Goal: Information Seeking & Learning: Learn about a topic

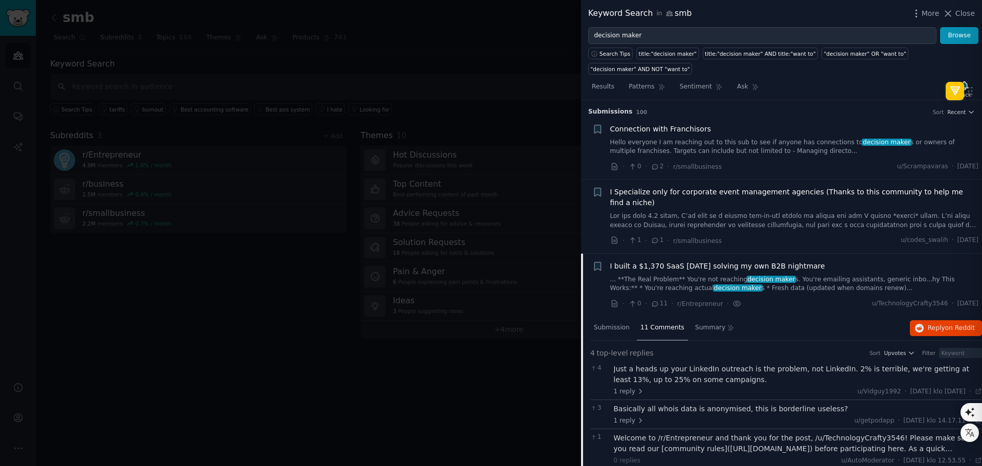
scroll to position [143, 0]
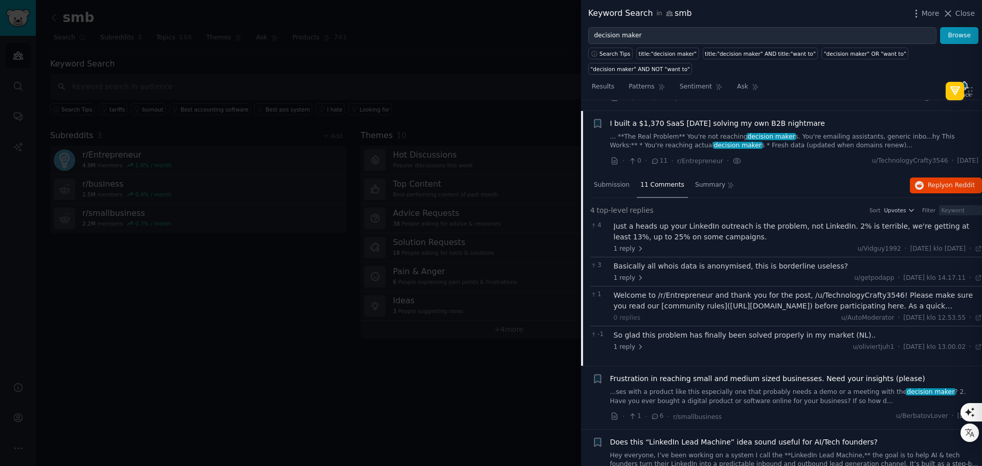
click at [523, 103] on div at bounding box center [491, 233] width 982 height 466
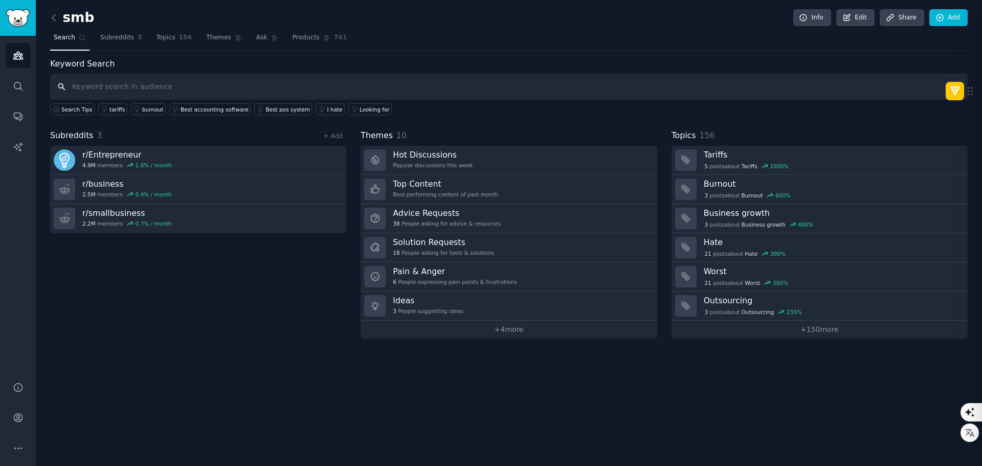
click at [142, 88] on input "text" at bounding box center [509, 87] width 918 height 26
click at [168, 38] on link "Topics 156" at bounding box center [173, 40] width 43 height 21
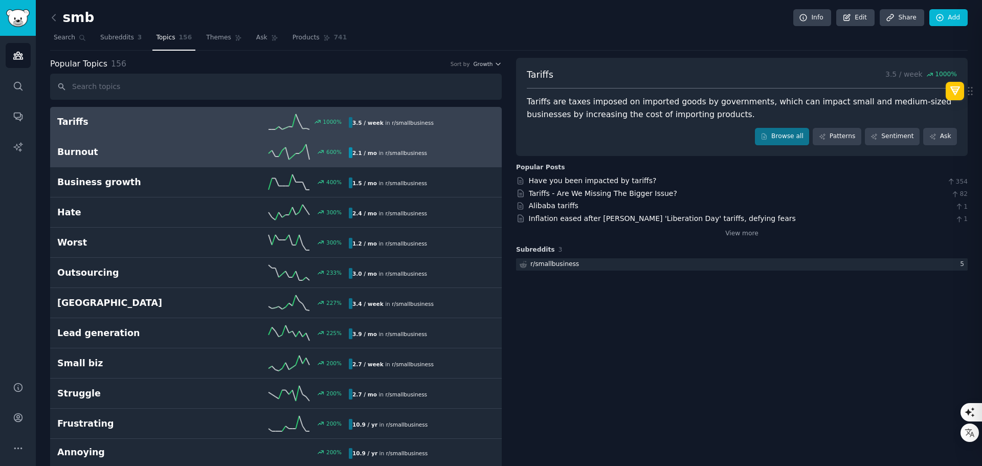
click at [212, 155] on div "600 %" at bounding box center [276, 151] width 146 height 15
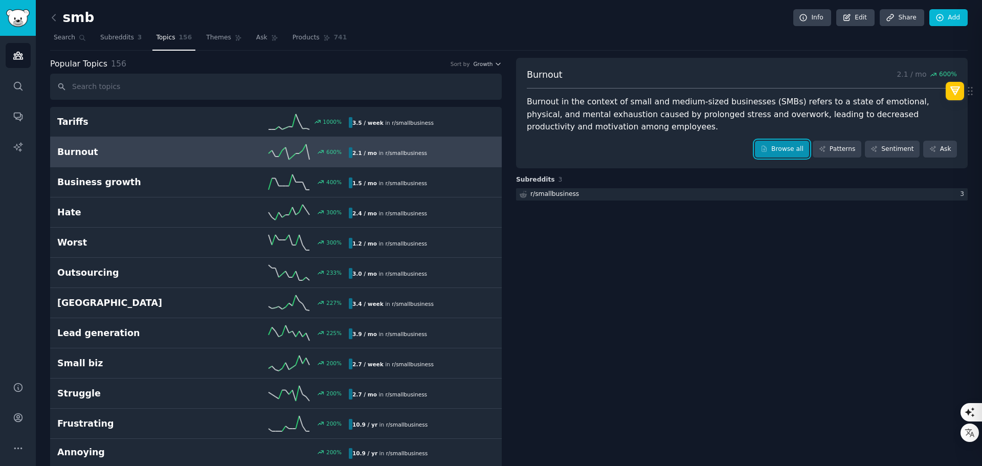
click at [779, 151] on link "Browse all" at bounding box center [782, 149] width 55 height 17
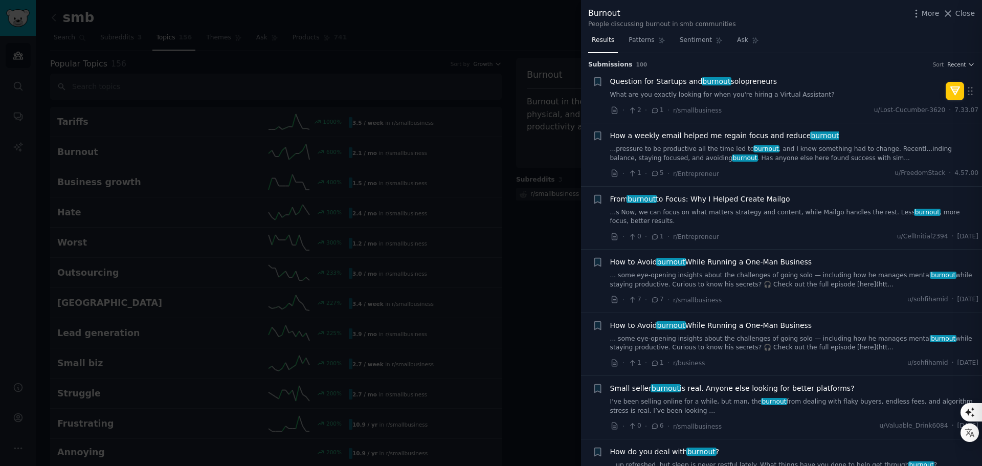
drag, startPoint x: 426, startPoint y: 47, endPoint x: 354, endPoint y: 72, distance: 75.9
click at [426, 47] on div at bounding box center [491, 233] width 982 height 466
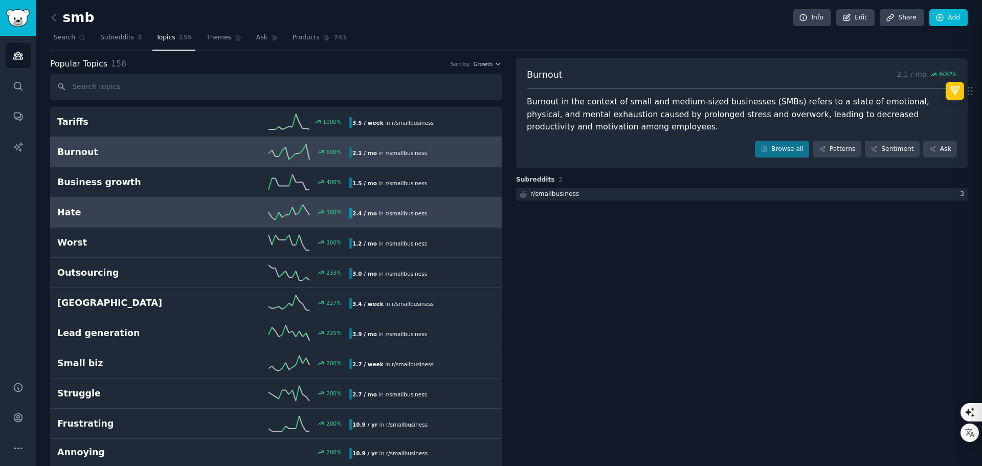
click at [124, 219] on div "Hate 300 % 2.4 / mo in r/ smallbusiness" at bounding box center [275, 212] width 437 height 15
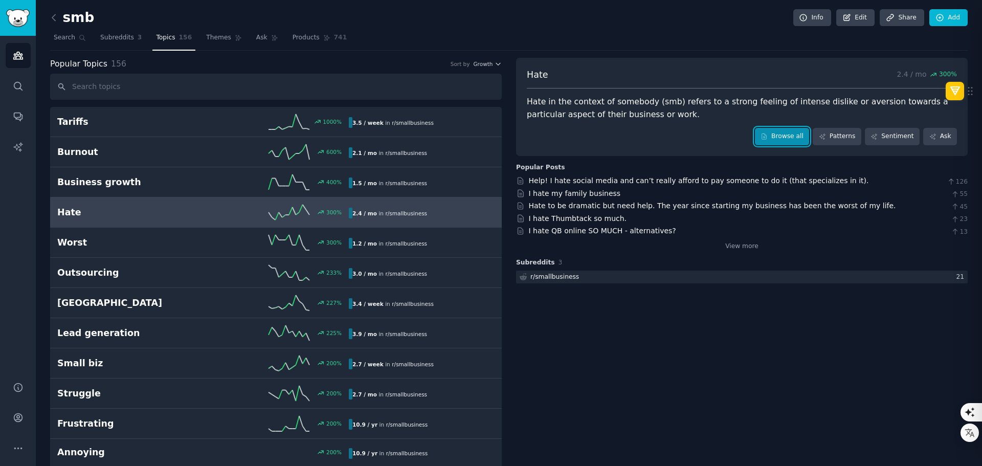
click at [789, 134] on link "Browse all" at bounding box center [782, 136] width 55 height 17
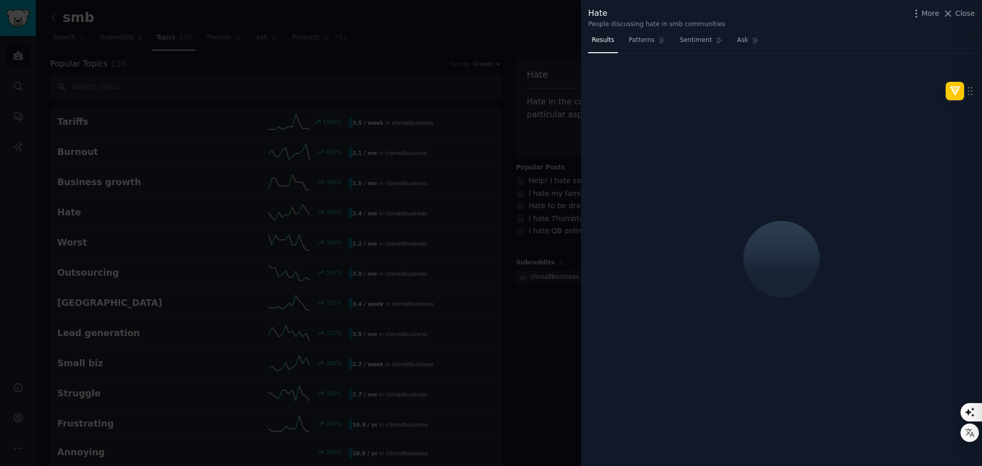
click at [551, 78] on div at bounding box center [491, 233] width 982 height 466
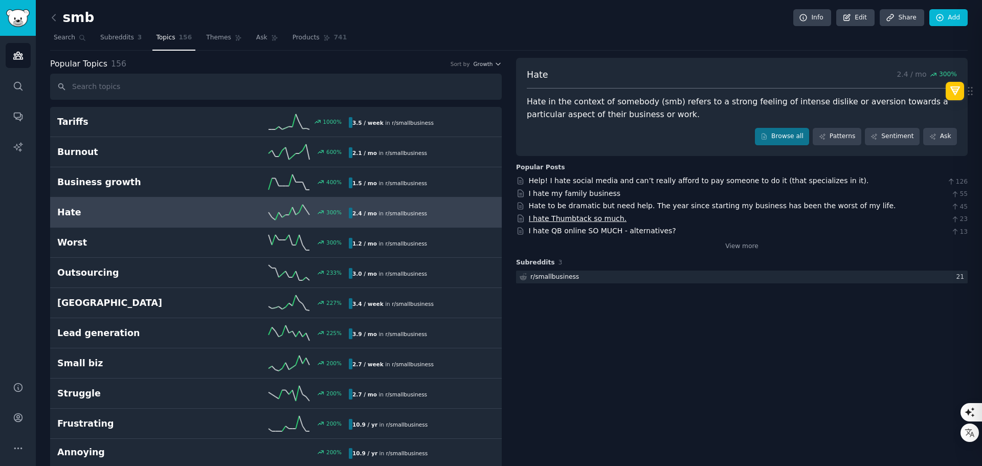
click at [590, 218] on link "I hate Thumbtack so much." at bounding box center [578, 218] width 98 height 8
click at [596, 233] on link "I hate QB online SO MUCH - alternatives?" at bounding box center [602, 231] width 147 height 8
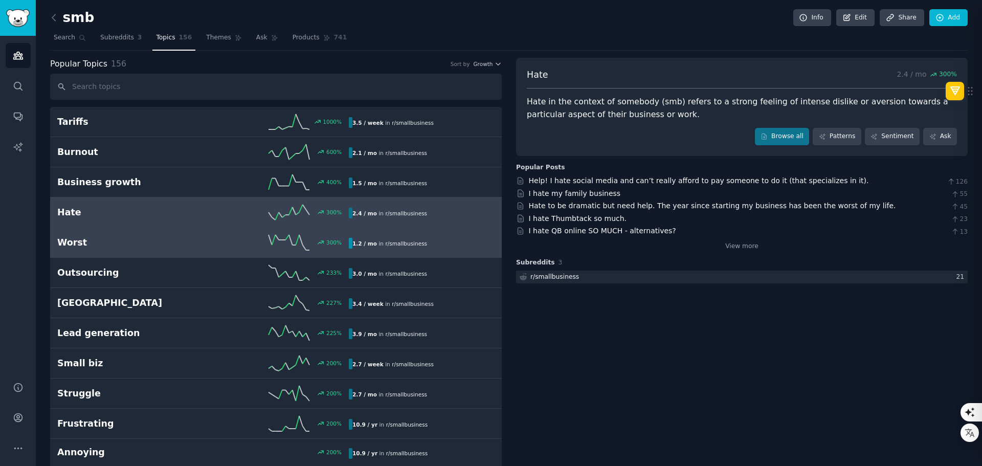
click at [149, 243] on h2 "Worst" at bounding box center [130, 242] width 146 height 13
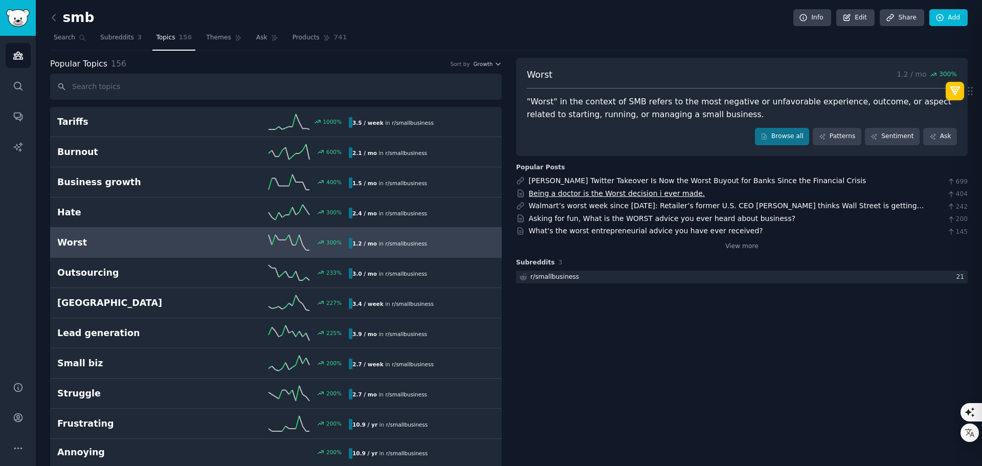
click at [604, 194] on link "Being a doctor is the Worst decision i ever made." at bounding box center [617, 193] width 176 height 8
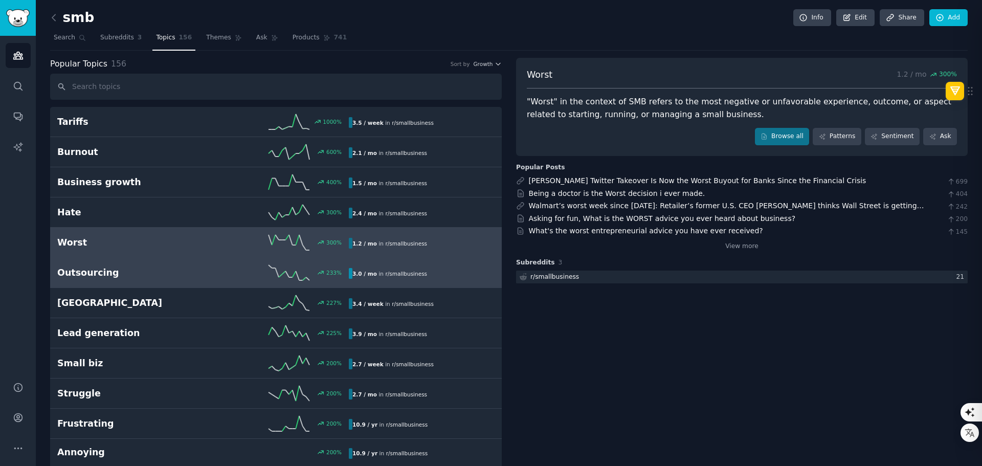
click at [188, 271] on h2 "Outsourcing" at bounding box center [130, 272] width 146 height 13
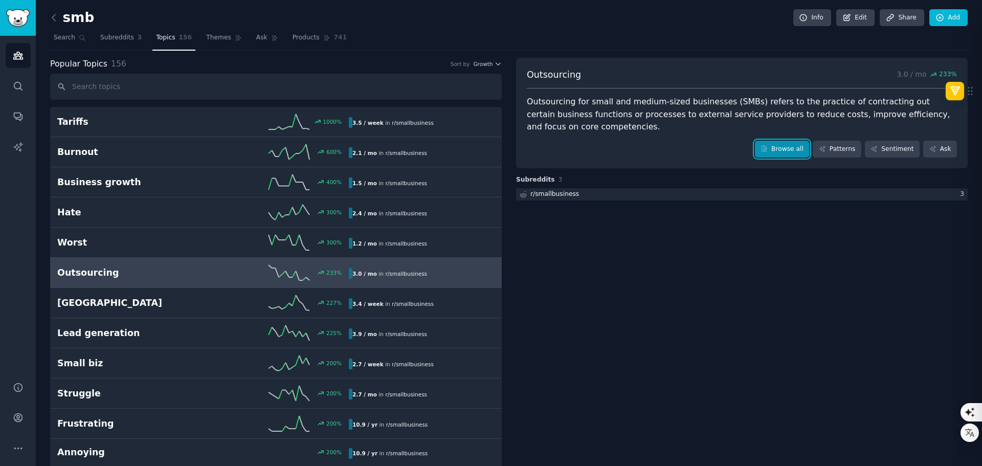
click at [789, 141] on link "Browse all" at bounding box center [782, 149] width 55 height 17
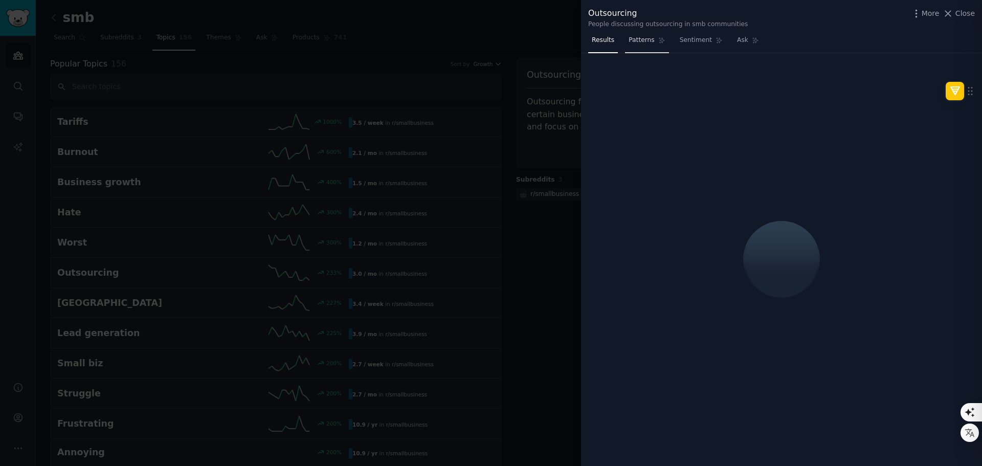
click at [520, 139] on div at bounding box center [491, 233] width 982 height 466
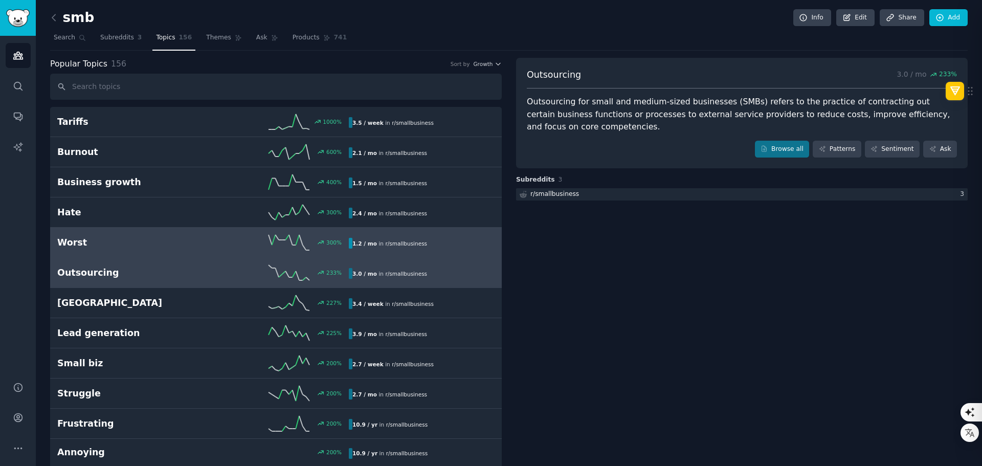
click at [137, 247] on h2 "Worst" at bounding box center [130, 242] width 146 height 13
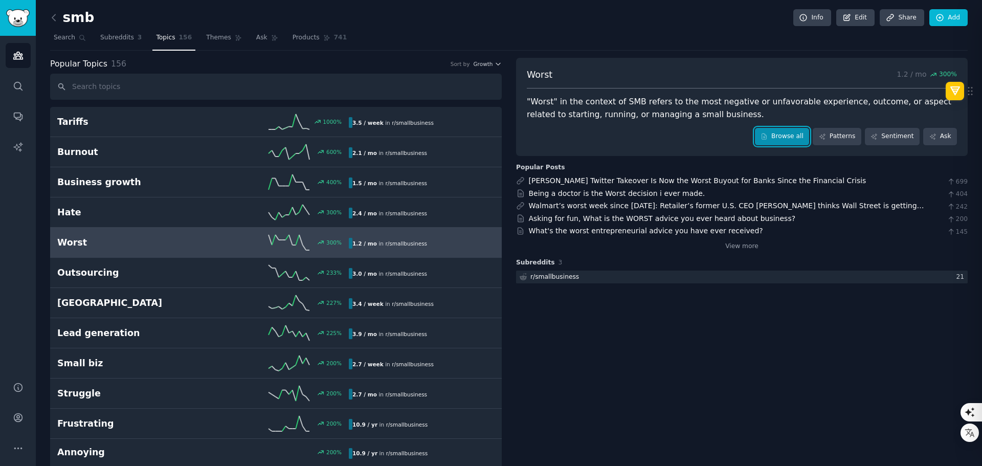
click at [776, 139] on link "Browse all" at bounding box center [782, 136] width 55 height 17
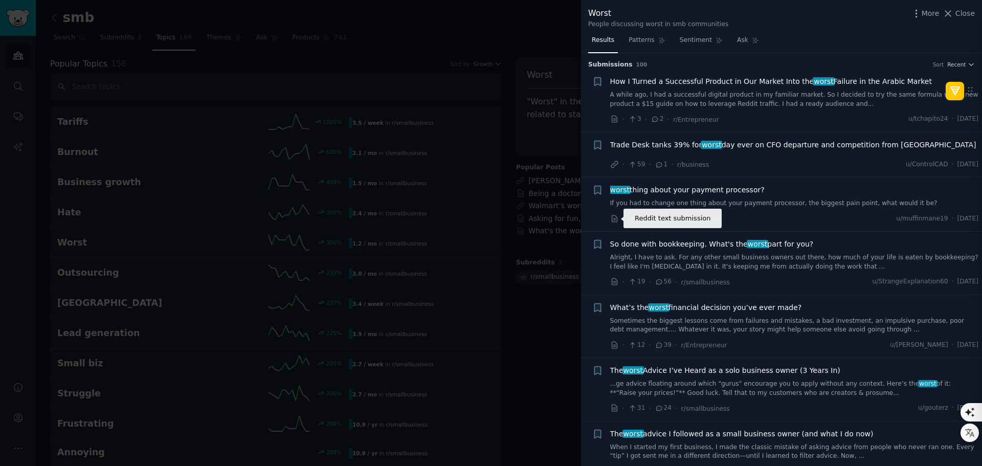
drag, startPoint x: 616, startPoint y: 219, endPoint x: 595, endPoint y: 212, distance: 22.0
click at [595, 212] on div "Reddit text submission +" at bounding box center [597, 204] width 11 height 39
click at [658, 220] on span "7" at bounding box center [657, 218] width 13 height 9
click at [653, 218] on icon at bounding box center [655, 218] width 9 height 7
click at [667, 190] on span "worst thing about your payment processor?" at bounding box center [687, 190] width 154 height 11
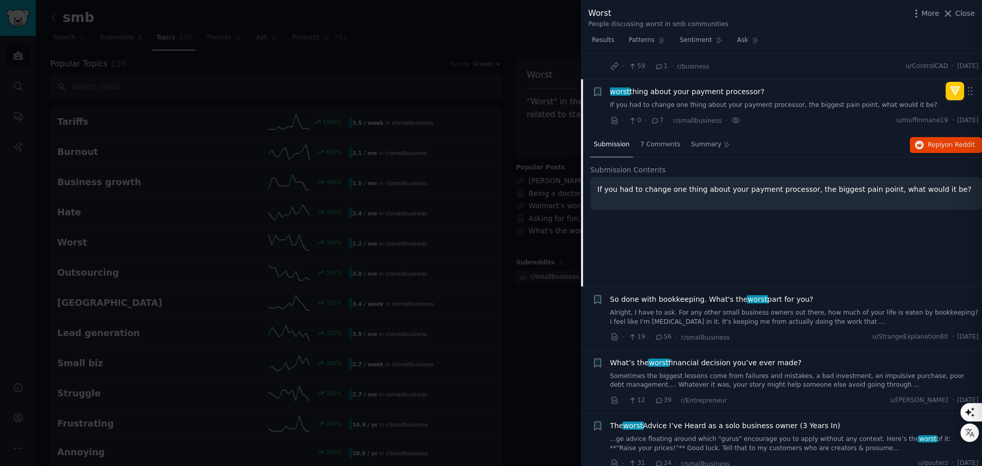
scroll to position [74, 0]
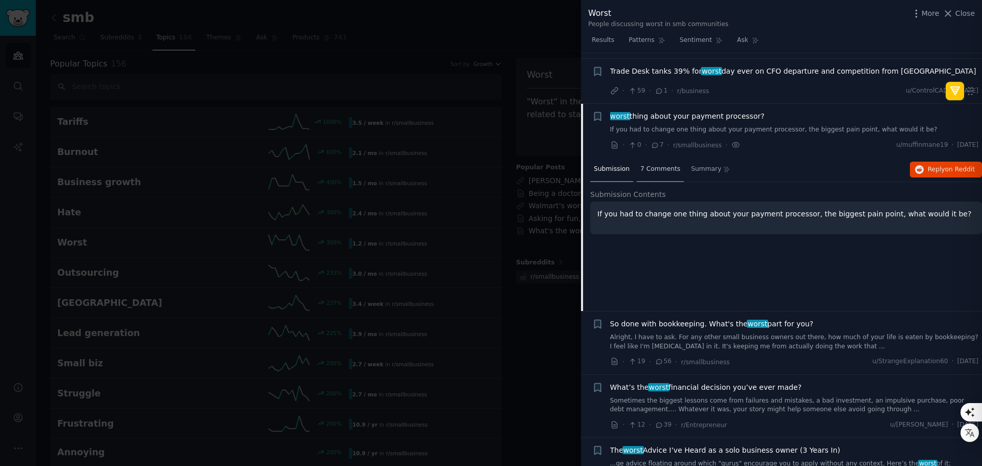
click at [654, 171] on span "7 Comments" at bounding box center [660, 169] width 40 height 9
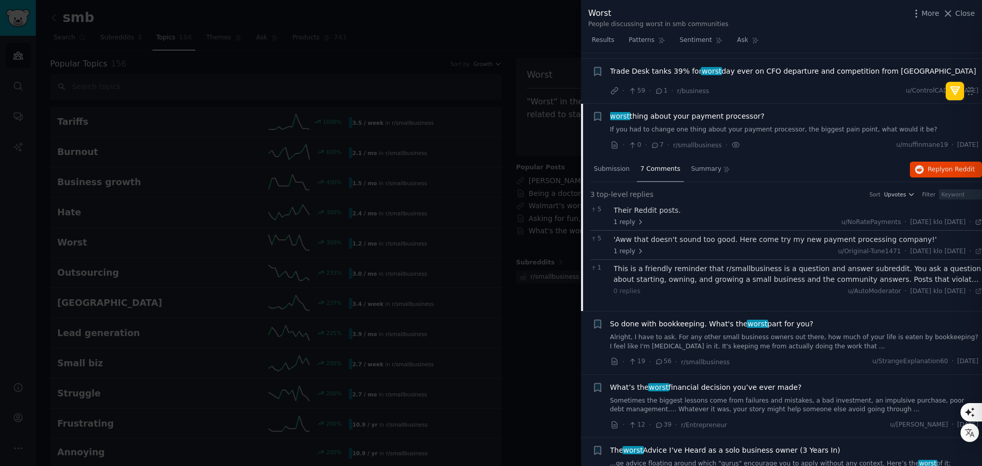
click at [977, 221] on icon at bounding box center [978, 222] width 5 height 5
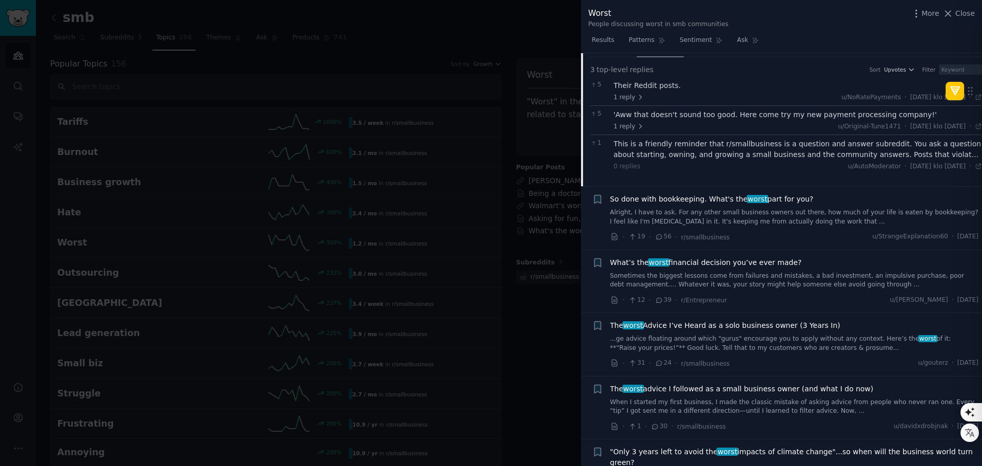
scroll to position [227, 0]
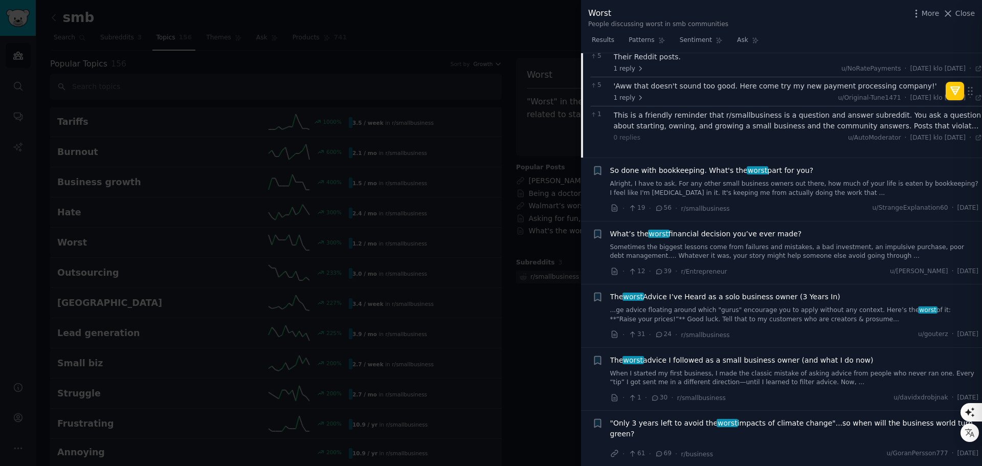
click at [674, 173] on span "So done with bookkeeping. What's the worst part for you?" at bounding box center [712, 170] width 204 height 11
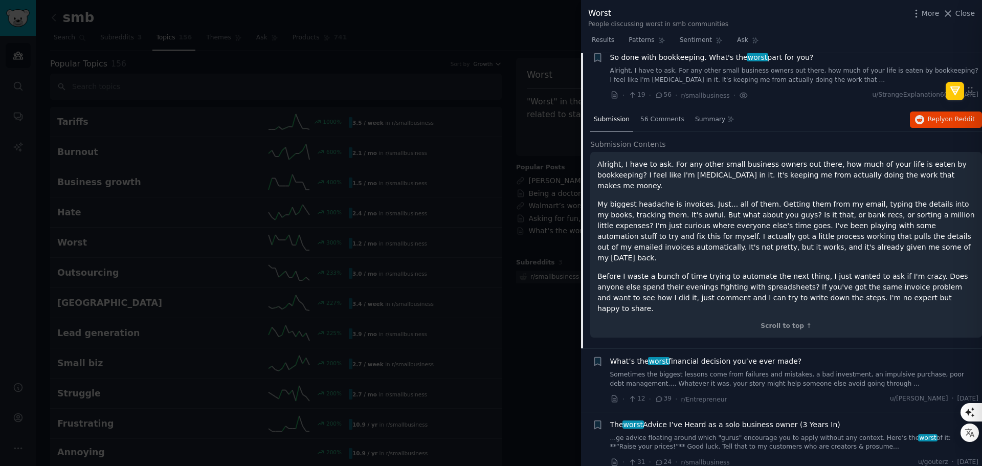
scroll to position [179, 0]
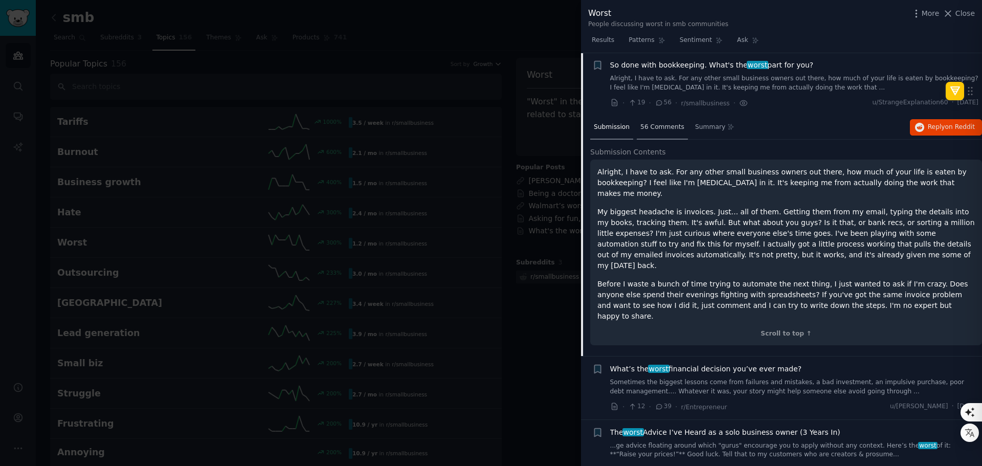
click at [644, 127] on span "56 Comments" at bounding box center [662, 127] width 44 height 9
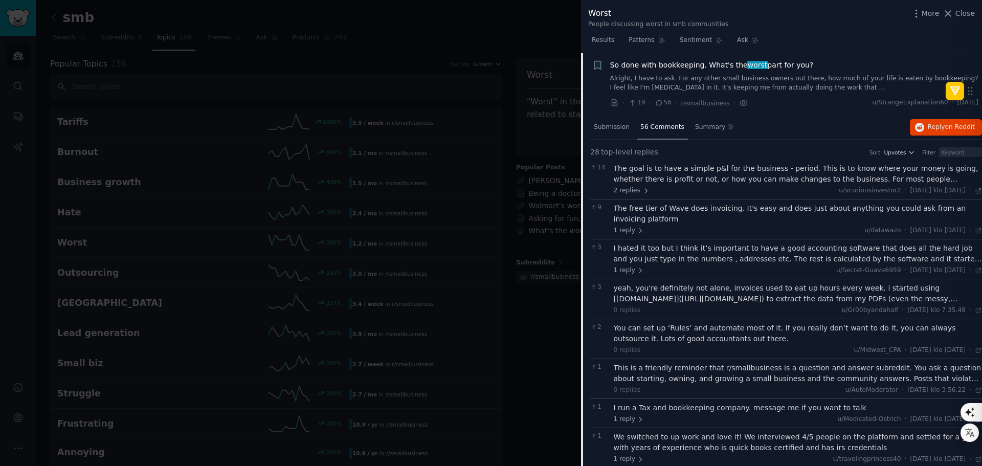
click at [975, 191] on icon at bounding box center [978, 190] width 7 height 7
drag, startPoint x: 488, startPoint y: 56, endPoint x: 426, endPoint y: 107, distance: 80.7
click at [488, 56] on div at bounding box center [491, 233] width 982 height 466
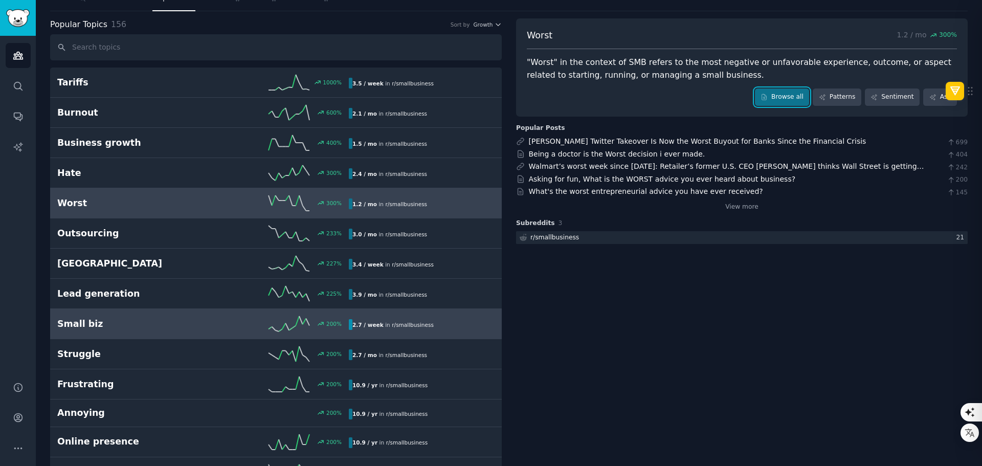
scroll to position [51, 0]
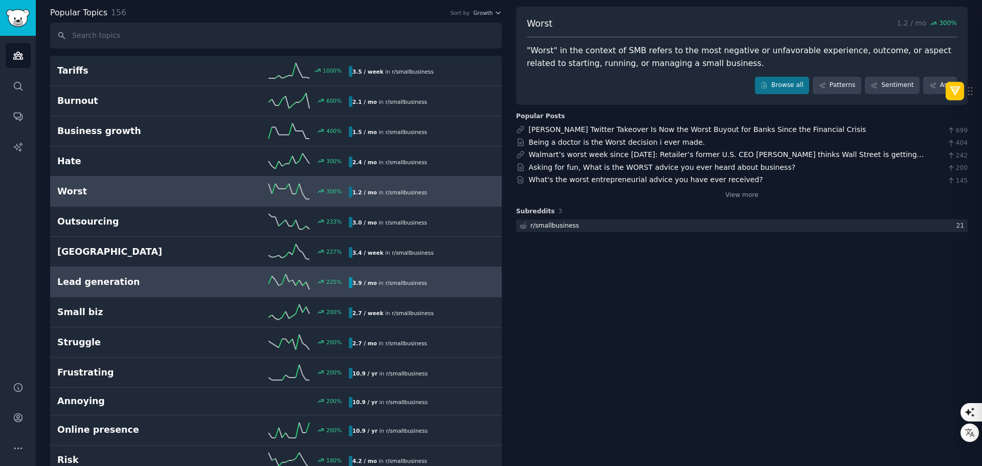
click at [214, 281] on div "225 %" at bounding box center [276, 281] width 146 height 15
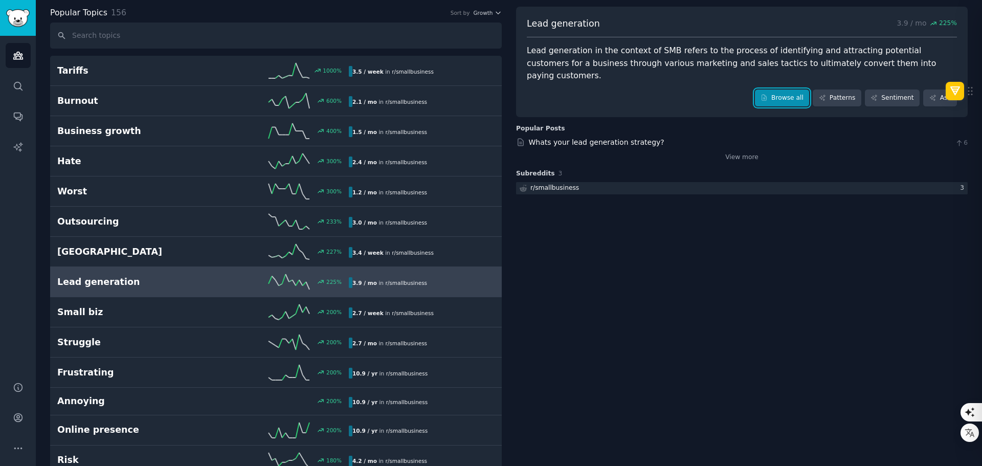
click at [792, 90] on link "Browse all" at bounding box center [782, 98] width 55 height 17
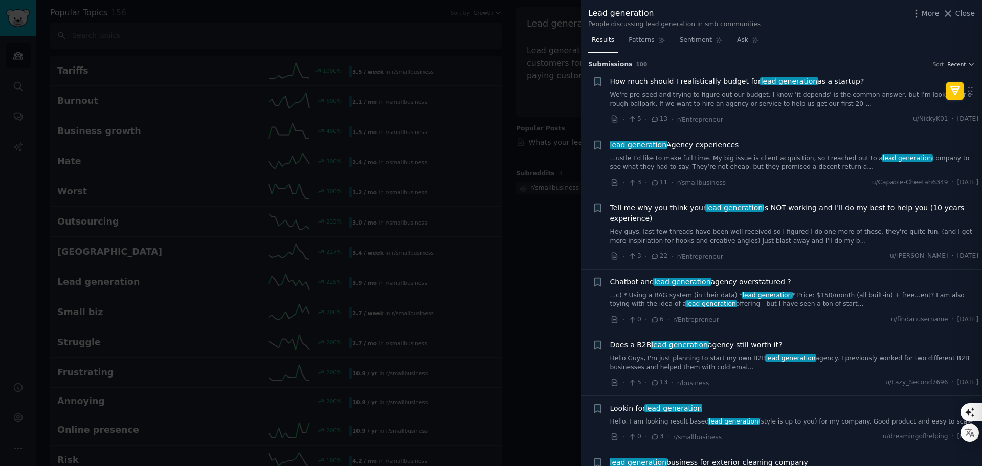
click at [704, 145] on span "lead generation Agency experiences" at bounding box center [674, 145] width 129 height 11
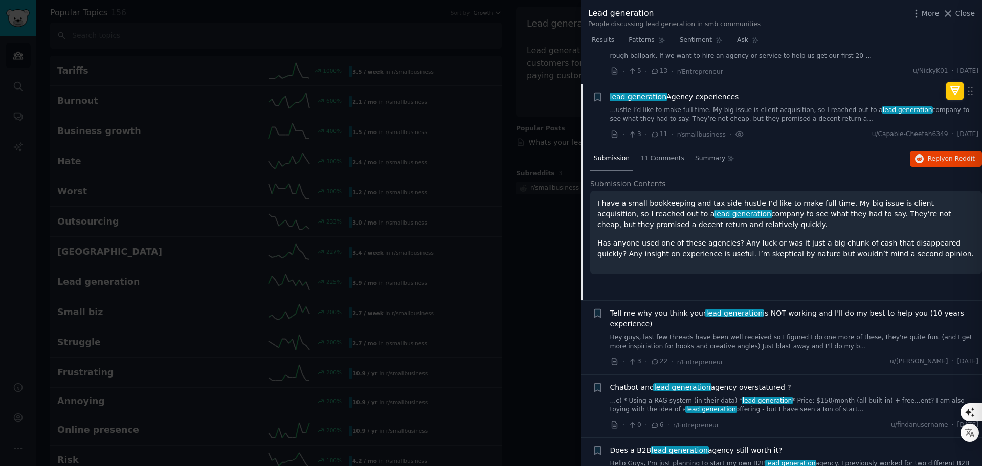
scroll to position [79, 0]
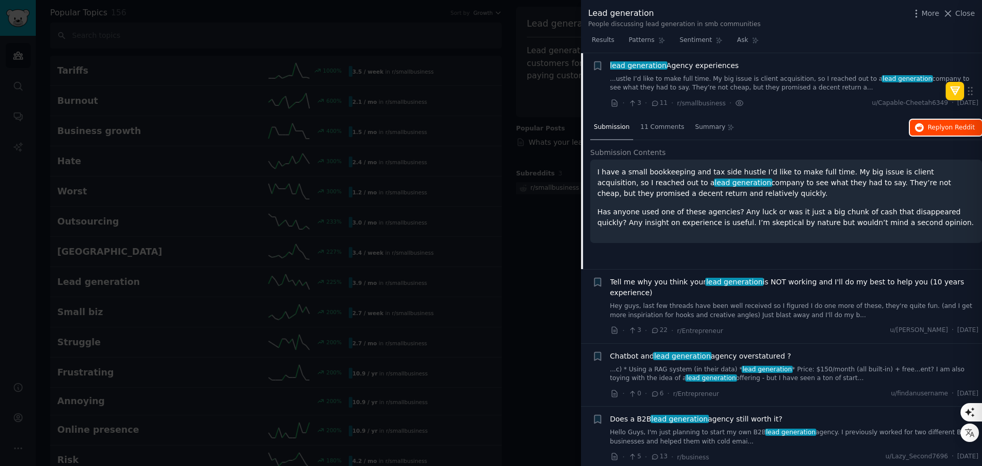
click at [946, 124] on span "on Reddit" at bounding box center [960, 127] width 30 height 7
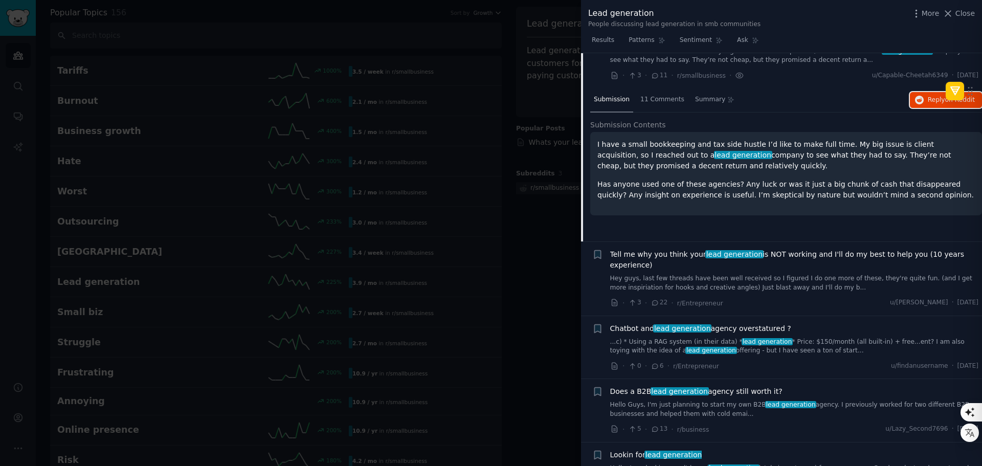
scroll to position [130, 0]
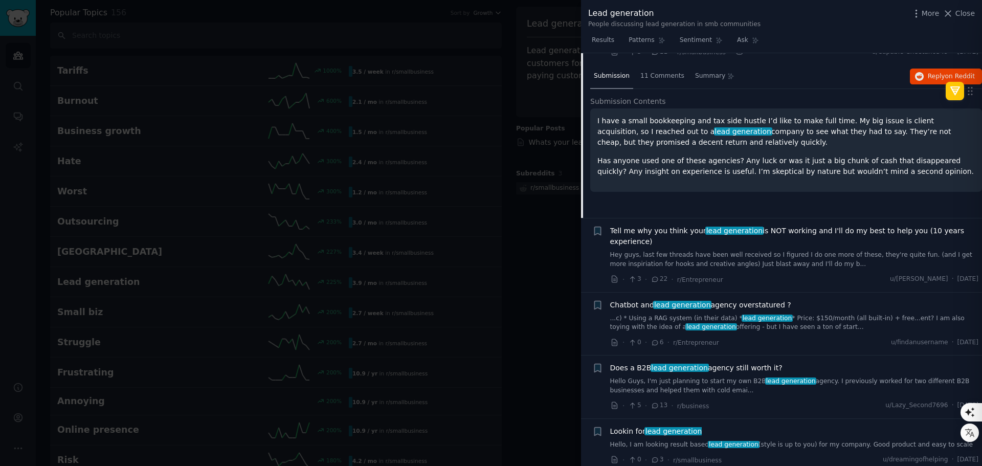
click at [737, 300] on span "Chatbot and lead generation agency overstatured ?" at bounding box center [700, 305] width 181 height 11
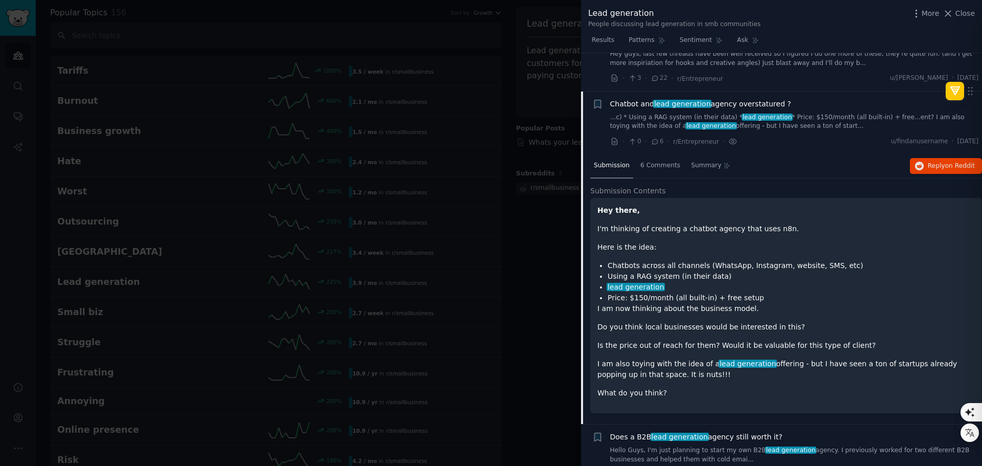
scroll to position [206, 0]
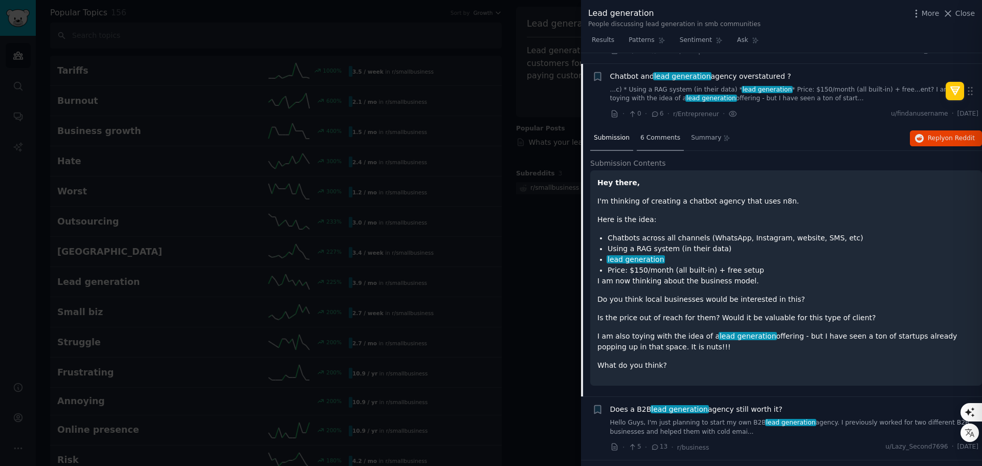
click at [653, 134] on span "6 Comments" at bounding box center [660, 138] width 40 height 9
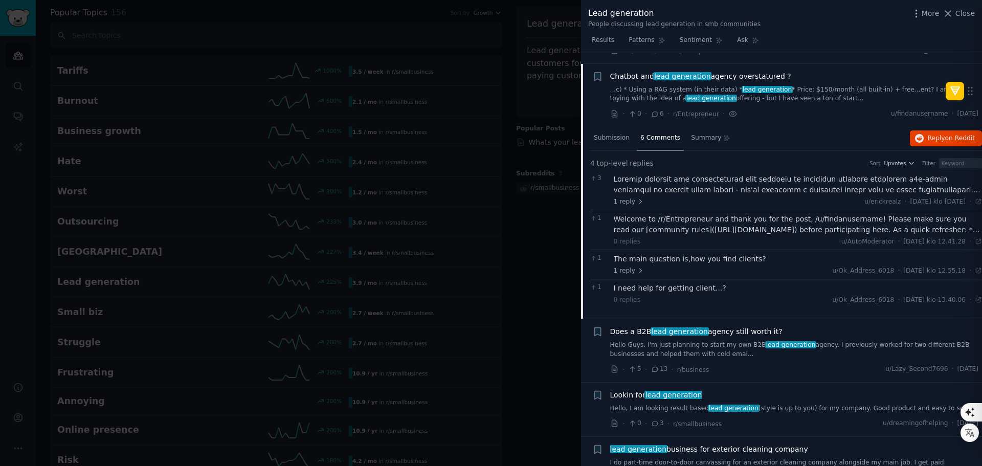
click at [900, 174] on div at bounding box center [798, 184] width 369 height 21
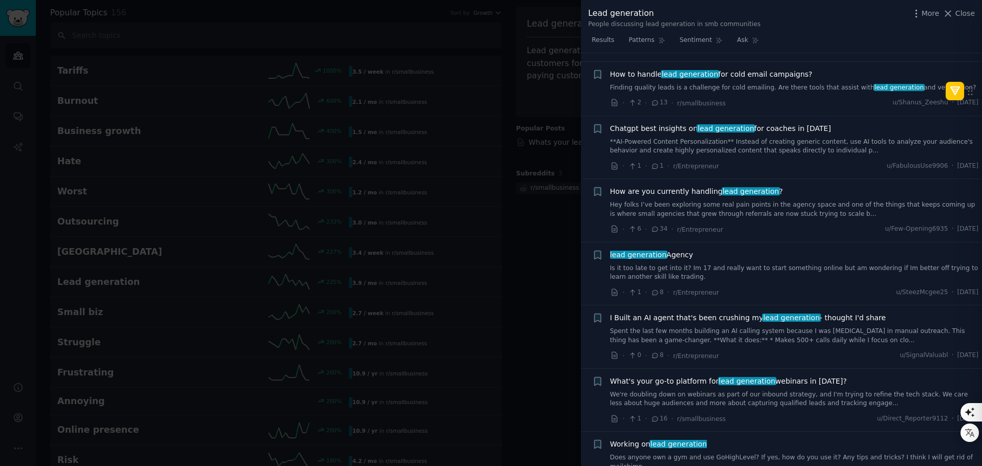
scroll to position [973, 0]
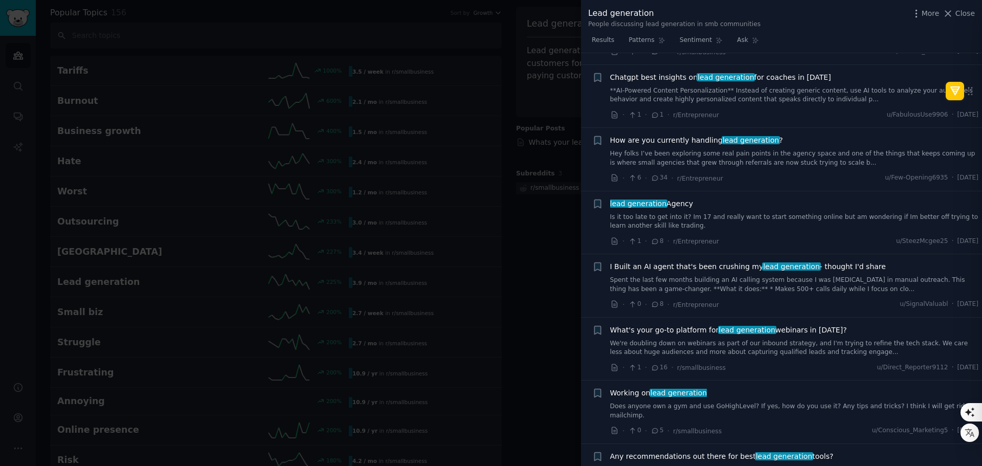
click at [710, 261] on span "I Built an AI agent that's been crushing my lead generation - thought I'd share" at bounding box center [748, 266] width 276 height 11
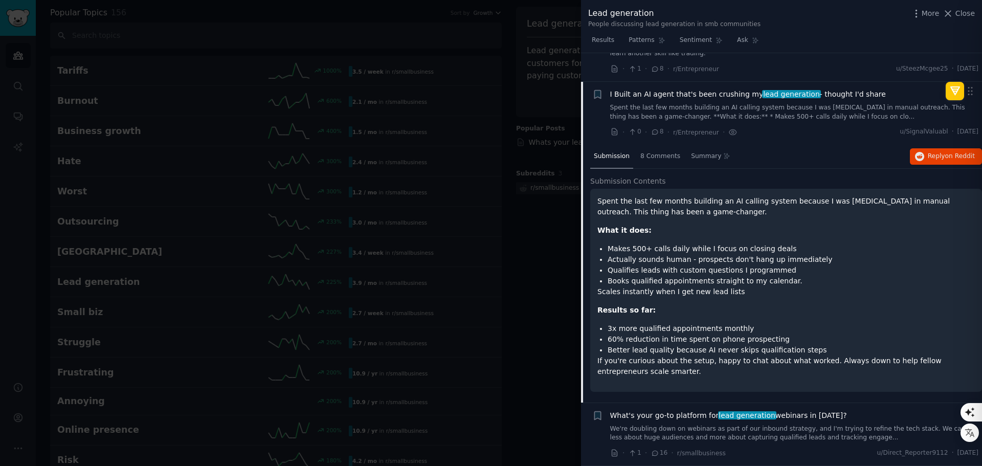
scroll to position [757, 0]
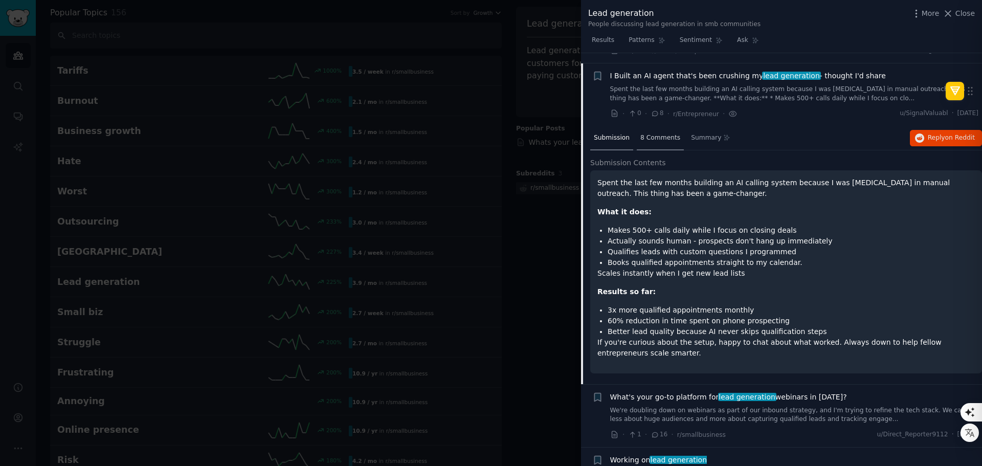
click at [658, 134] on span "8 Comments" at bounding box center [660, 138] width 40 height 9
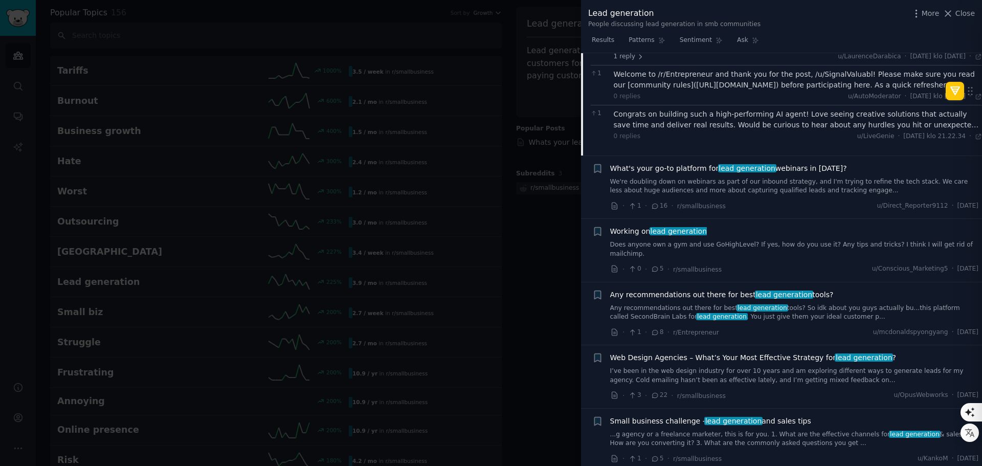
scroll to position [910, 0]
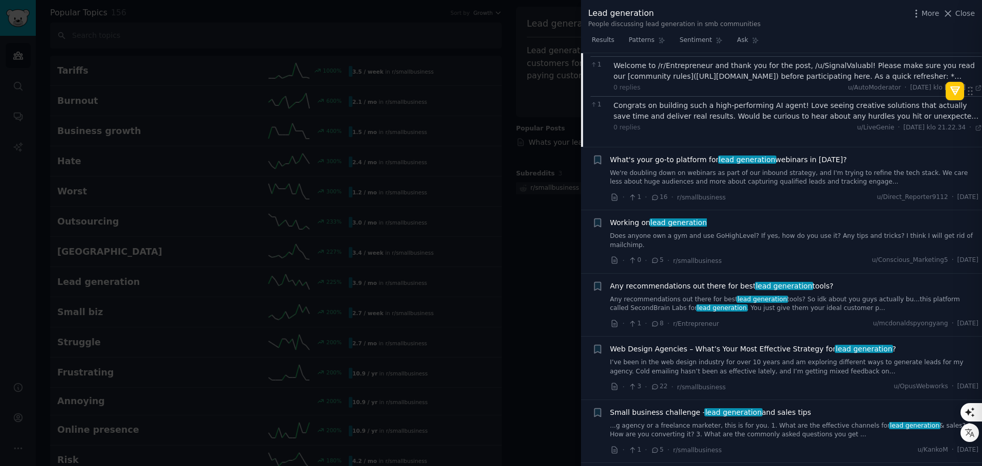
click at [631, 217] on span "Working on lead generation" at bounding box center [658, 222] width 97 height 11
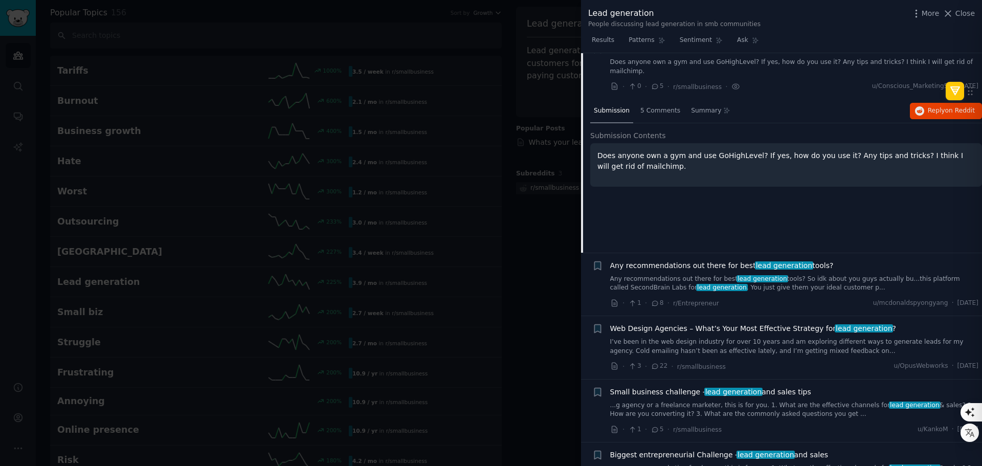
scroll to position [883, 0]
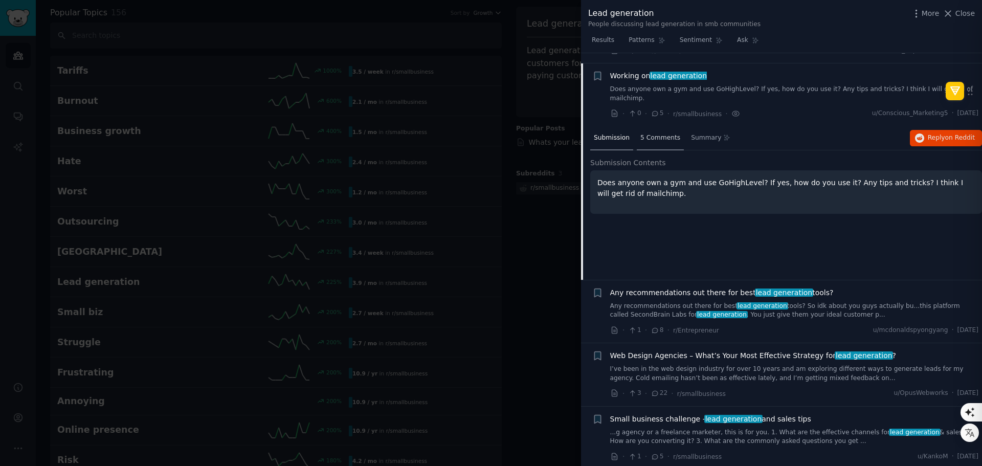
click at [646, 134] on span "5 Comments" at bounding box center [660, 138] width 40 height 9
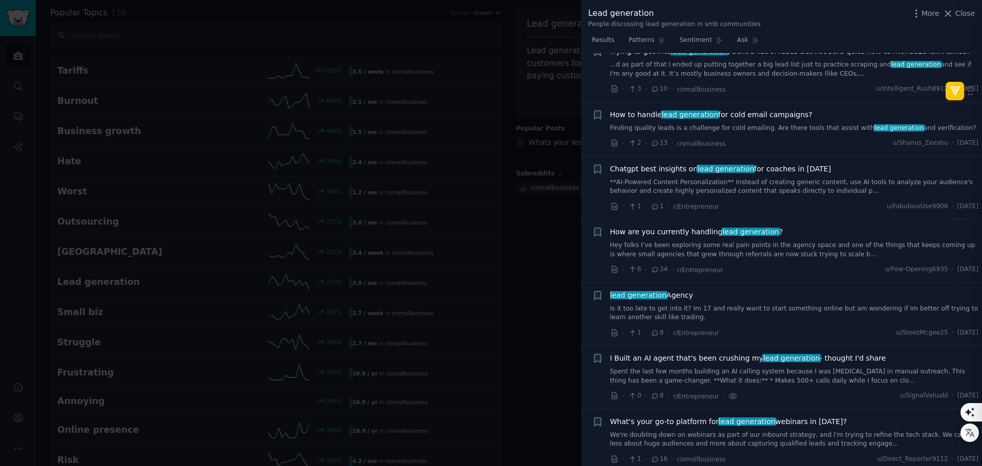
scroll to position [474, 0]
click at [441, 45] on div at bounding box center [491, 233] width 982 height 466
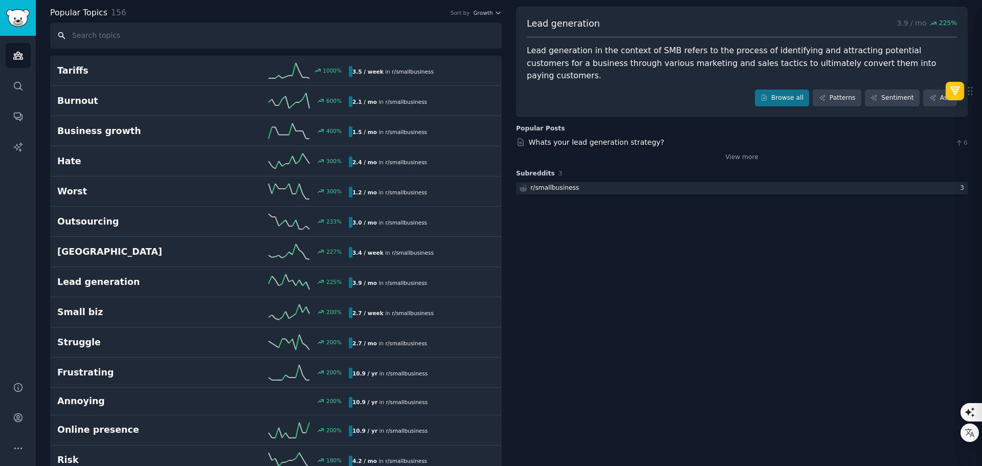
click at [152, 29] on input "text" at bounding box center [276, 36] width 452 height 26
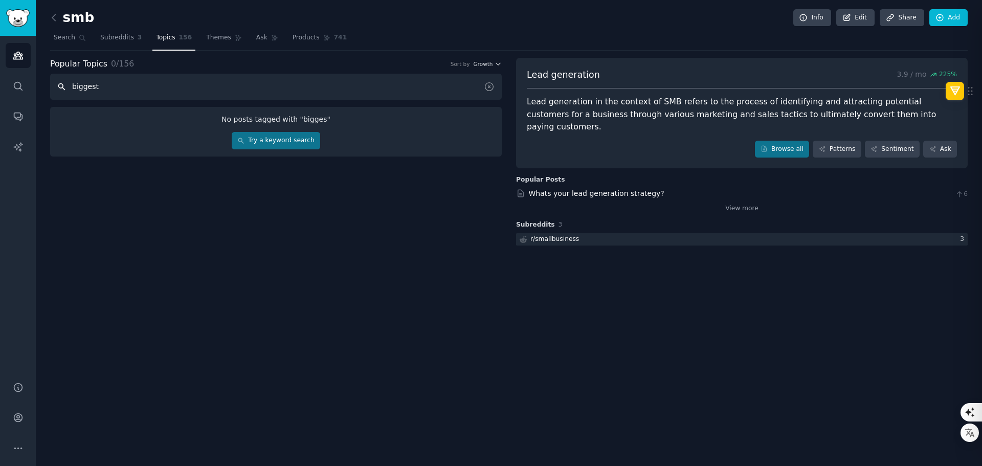
type input "biggest"
click at [795, 141] on link "Browse all" at bounding box center [782, 149] width 55 height 17
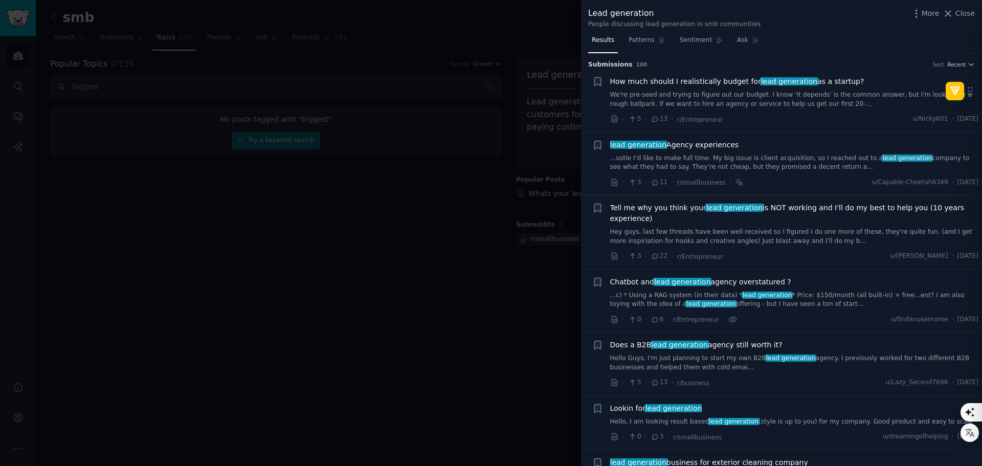
click at [470, 199] on div at bounding box center [491, 233] width 982 height 466
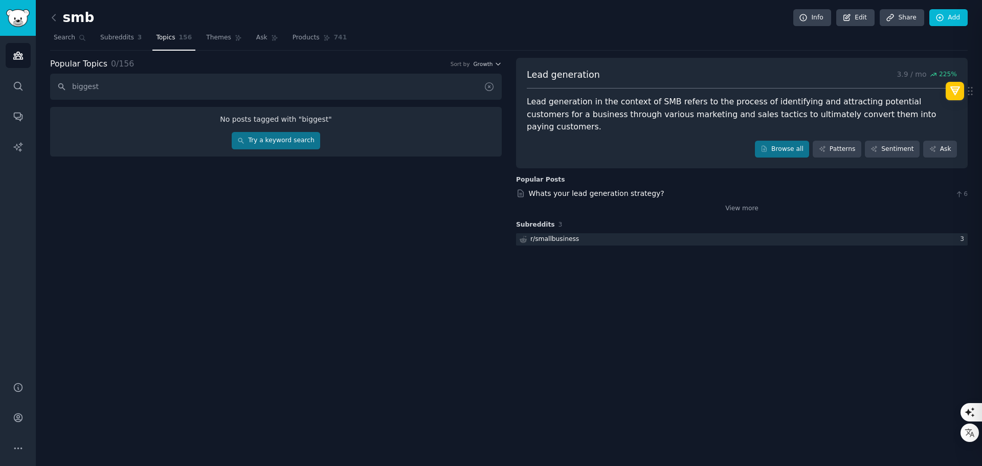
drag, startPoint x: 492, startPoint y: 87, endPoint x: 70, endPoint y: 43, distance: 424.3
click at [491, 87] on icon at bounding box center [489, 86] width 11 height 11
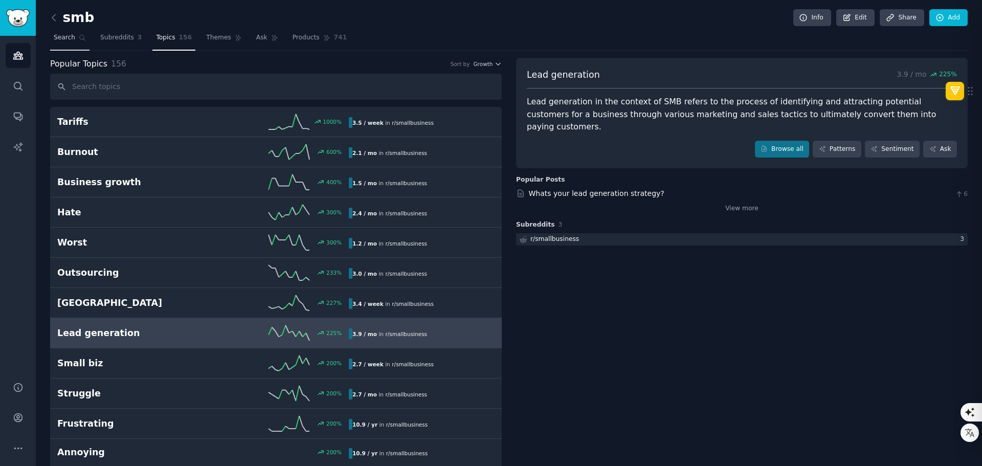
click at [69, 39] on span "Search" at bounding box center [64, 37] width 21 height 9
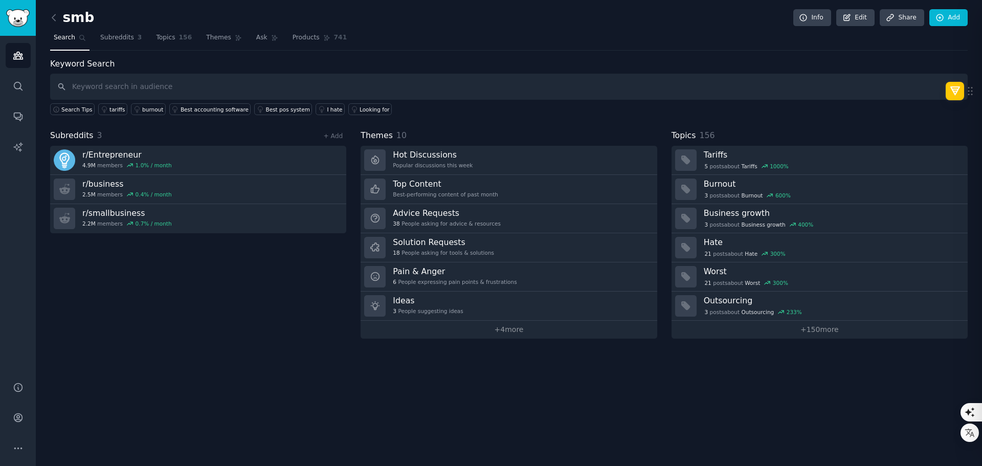
click at [123, 85] on input "text" at bounding box center [509, 87] width 918 height 26
type input "biggest"
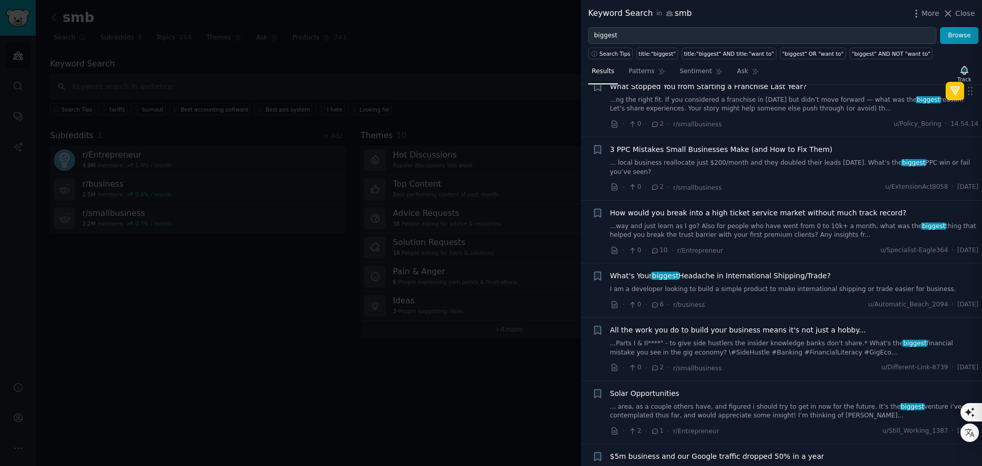
scroll to position [51, 0]
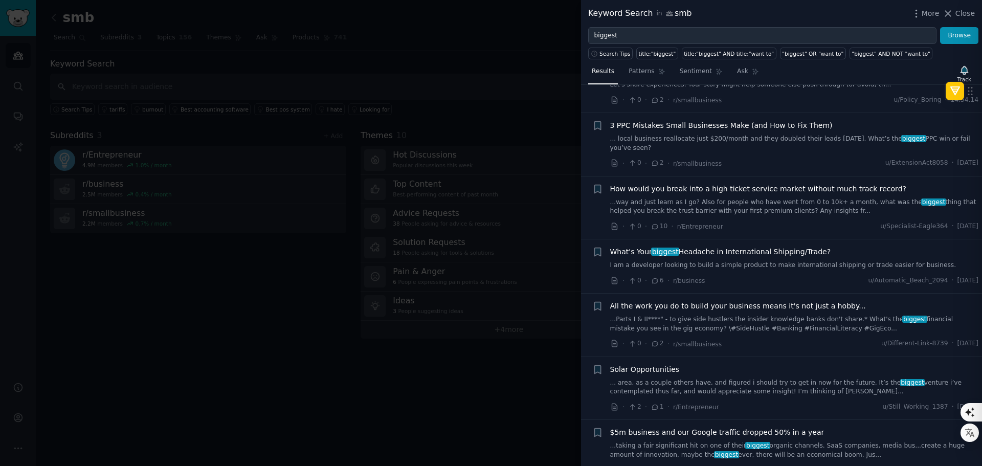
click at [752, 184] on span "How would you break into a high ticket service market without much track record?" at bounding box center [758, 189] width 296 height 11
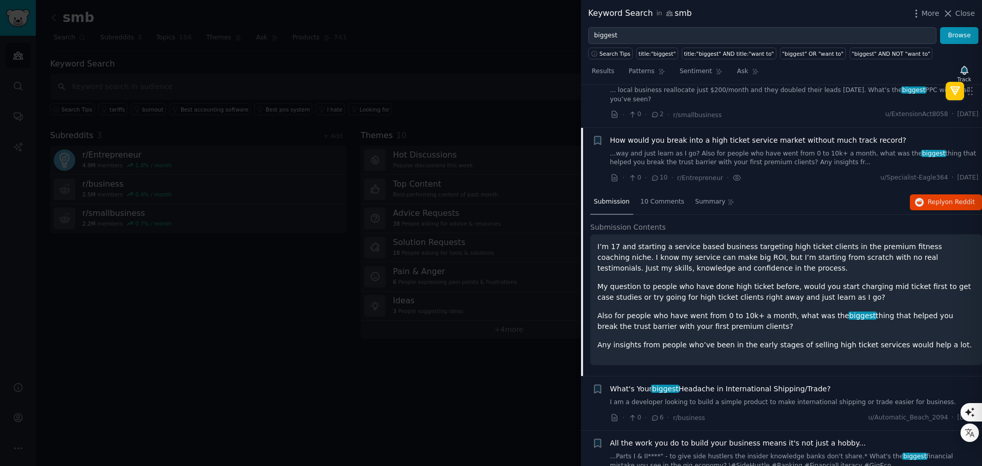
scroll to position [134, 0]
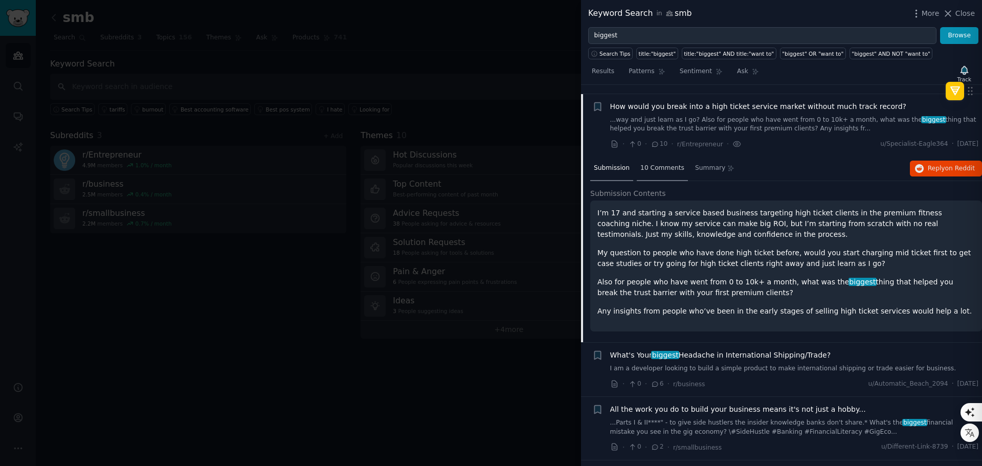
click at [662, 164] on span "10 Comments" at bounding box center [662, 168] width 44 height 9
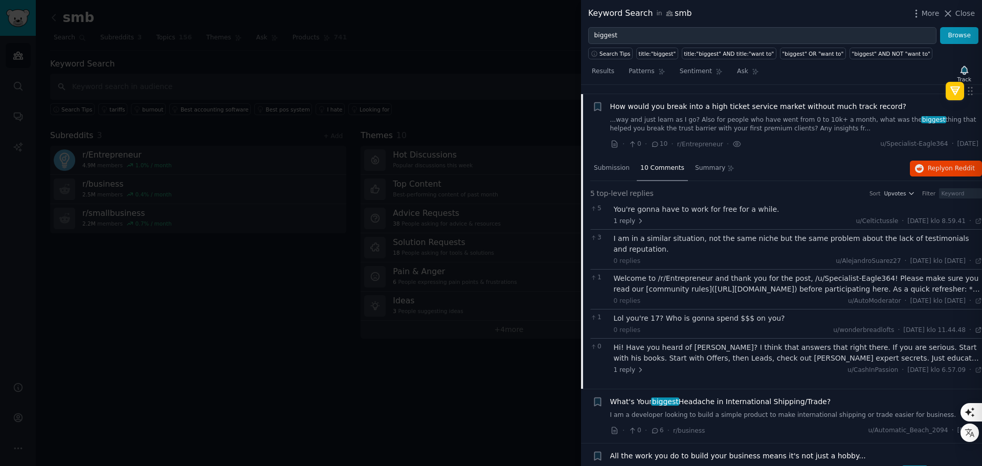
click at [979, 326] on icon at bounding box center [978, 329] width 7 height 7
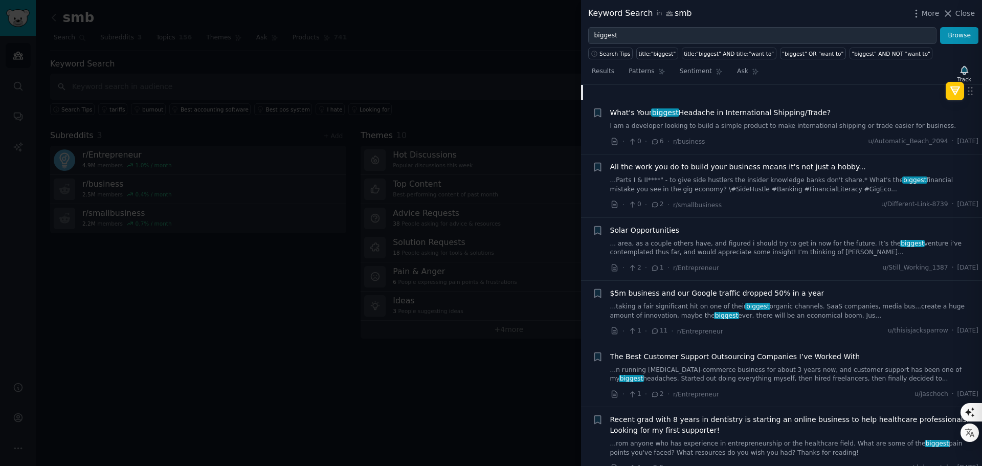
scroll to position [440, 0]
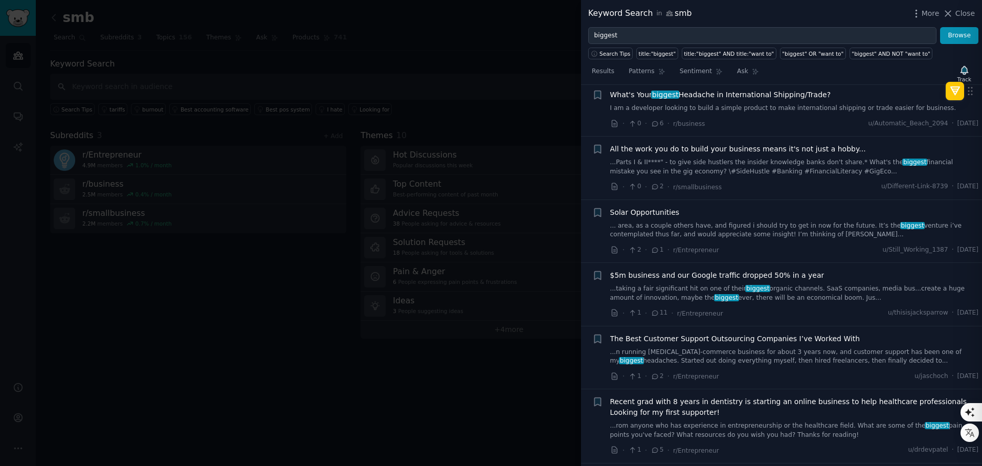
click at [708, 270] on span "$5m business and our Google traffic dropped 50% in a year" at bounding box center [717, 275] width 214 height 11
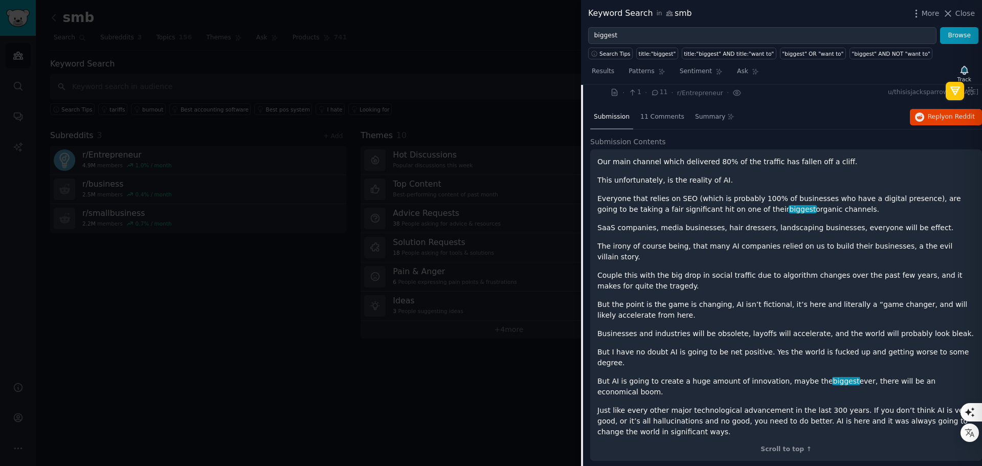
scroll to position [377, 0]
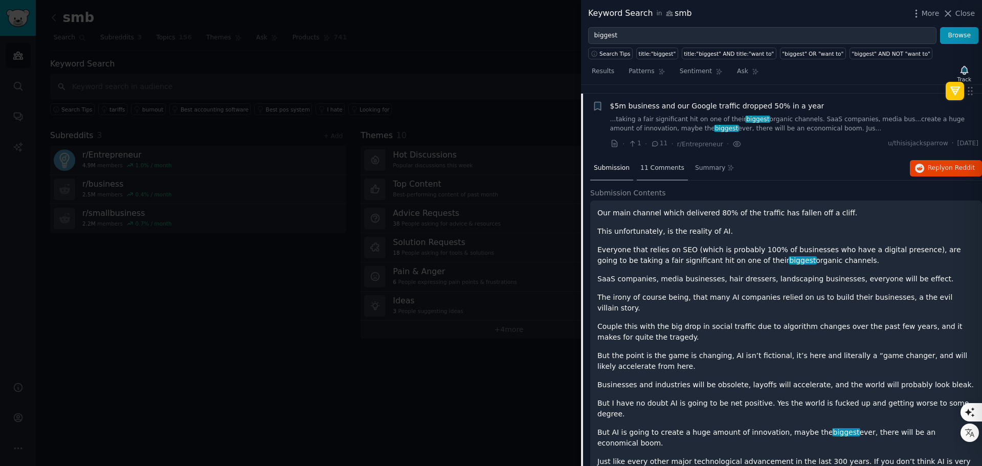
click at [656, 164] on span "11 Comments" at bounding box center [662, 168] width 44 height 9
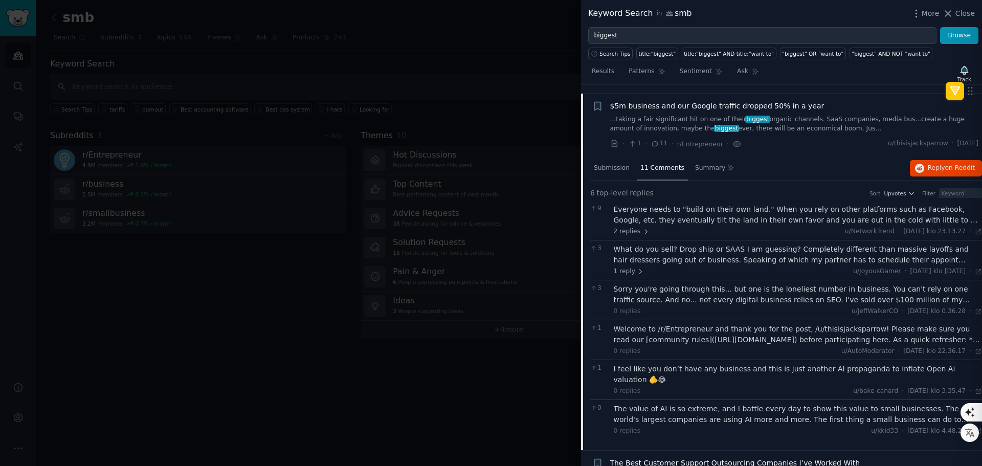
click at [743, 404] on div "The value of AI is so extreme, and I battle every day to show this value to sma…" at bounding box center [798, 414] width 369 height 21
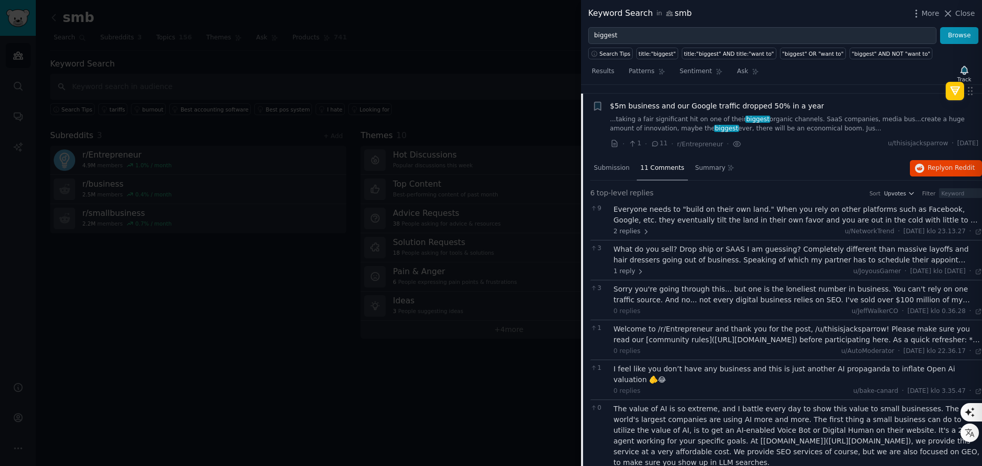
scroll to position [429, 0]
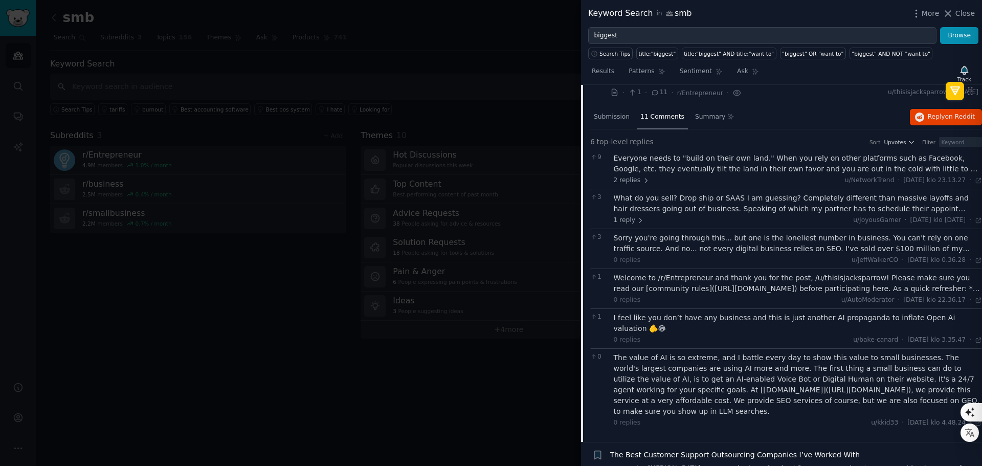
click at [382, 388] on div at bounding box center [491, 233] width 982 height 466
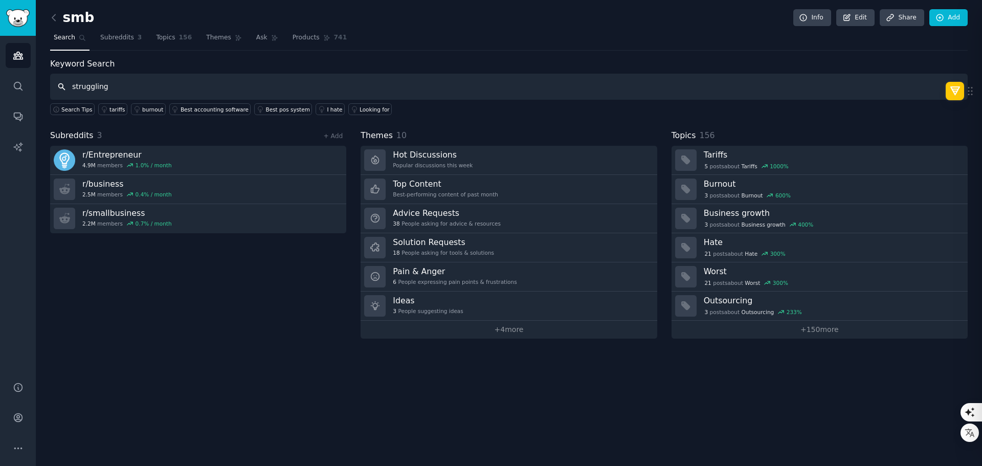
type input "struggling"
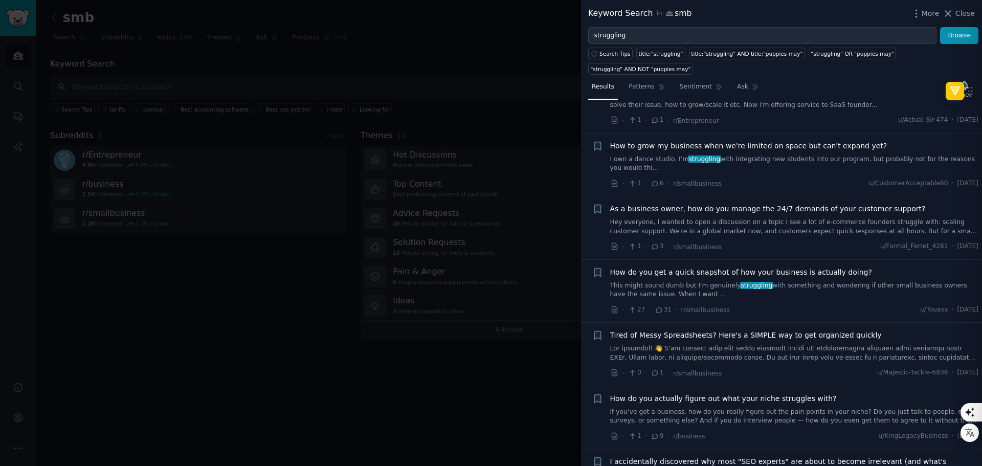
scroll to position [818, 0]
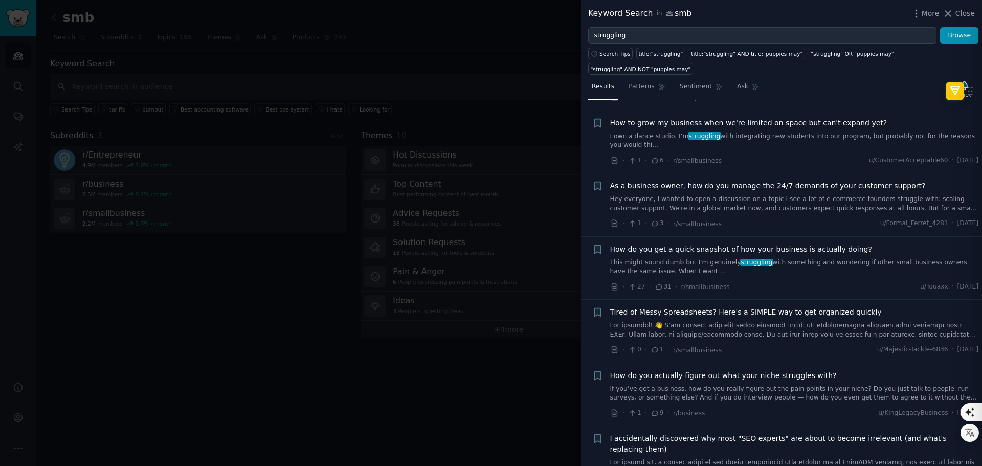
click at [694, 244] on span "How do you get a quick snapshot of how your business is actually doing?" at bounding box center [741, 249] width 262 height 11
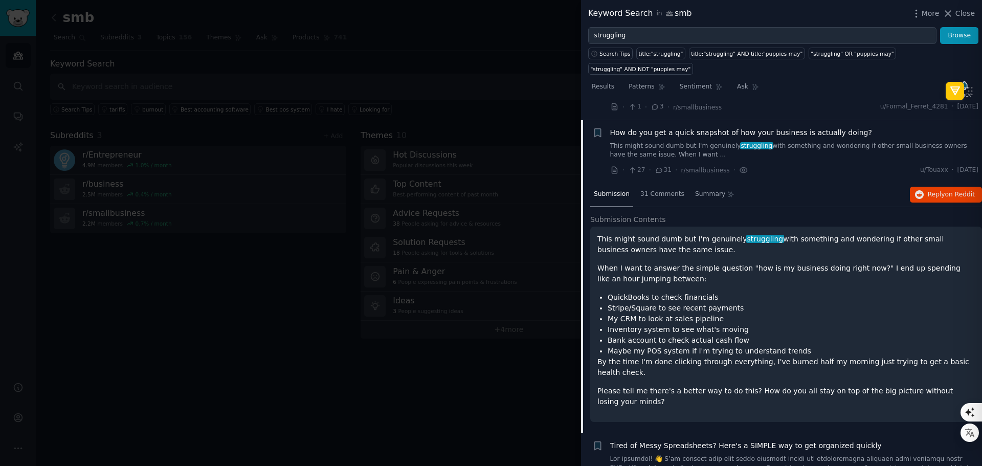
scroll to position [955, 0]
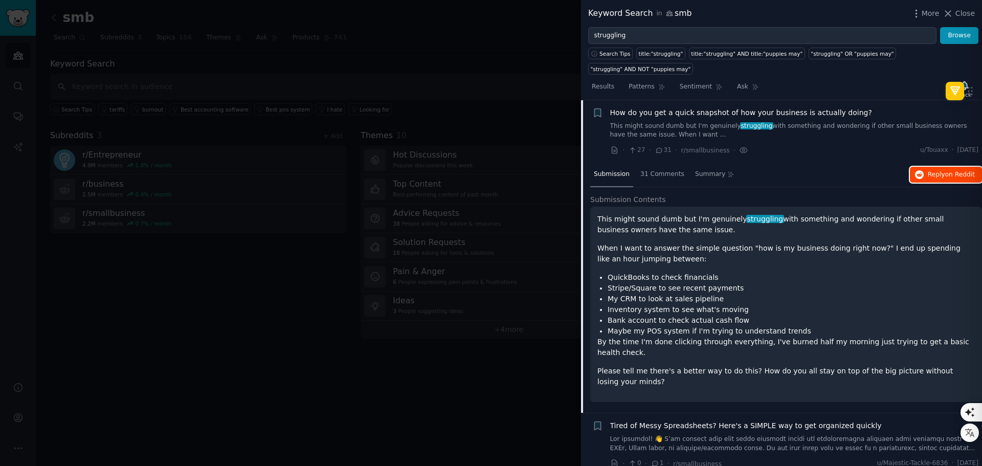
click at [942, 170] on span "Reply on Reddit" at bounding box center [951, 174] width 47 height 9
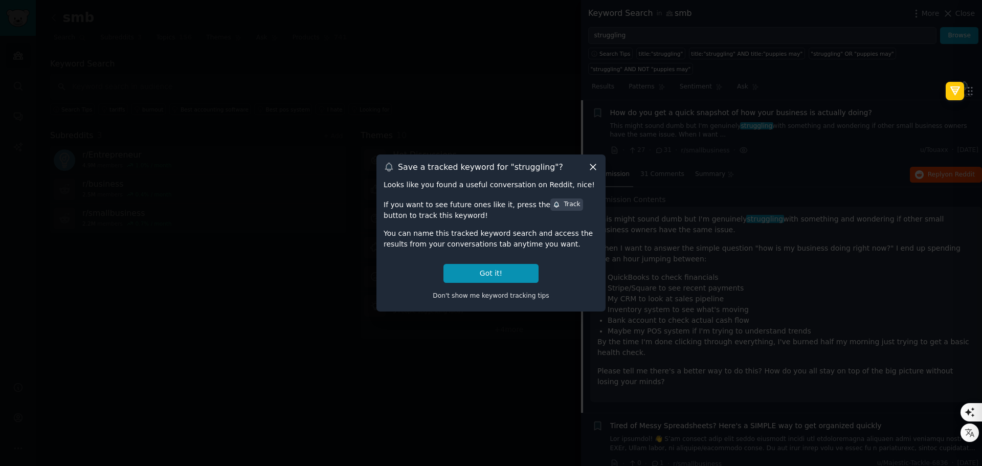
click at [591, 168] on icon at bounding box center [593, 167] width 11 height 11
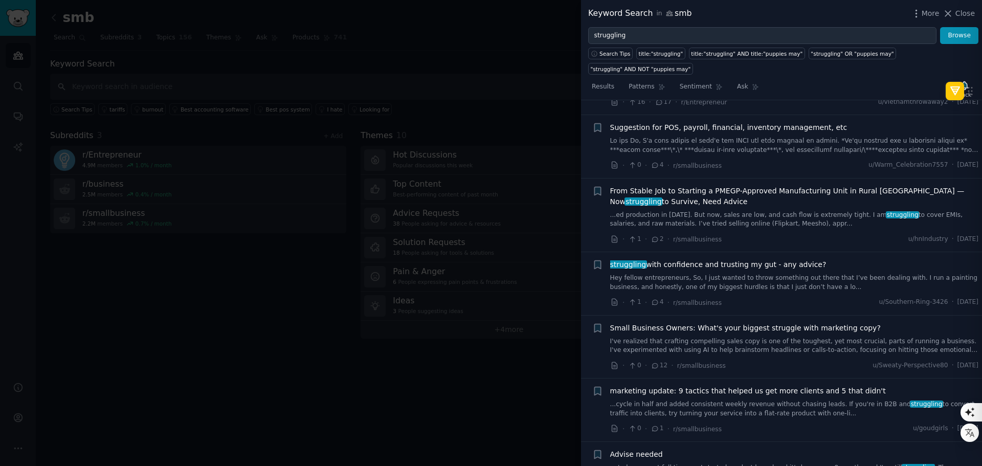
scroll to position [1518, 0]
click at [391, 76] on div at bounding box center [491, 233] width 982 height 466
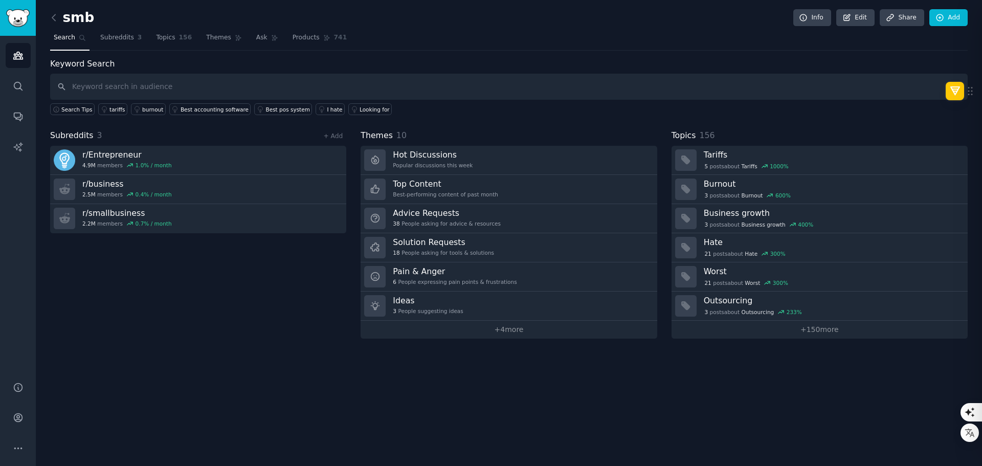
click at [295, 442] on div "smb Info Edit Share Add Search Subreddits 3 Topics 156 Themes Ask Products 741 …" at bounding box center [509, 233] width 946 height 466
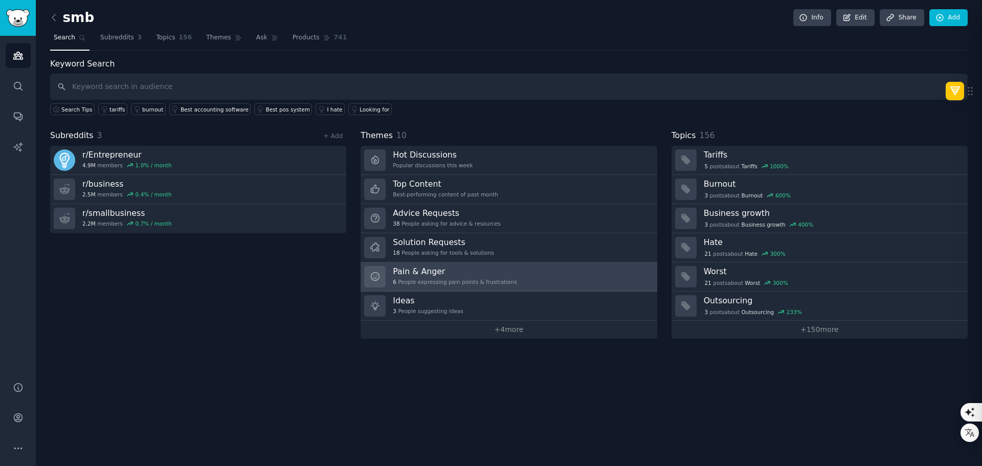
click at [438, 275] on h3 "Pain & Anger" at bounding box center [455, 271] width 124 height 11
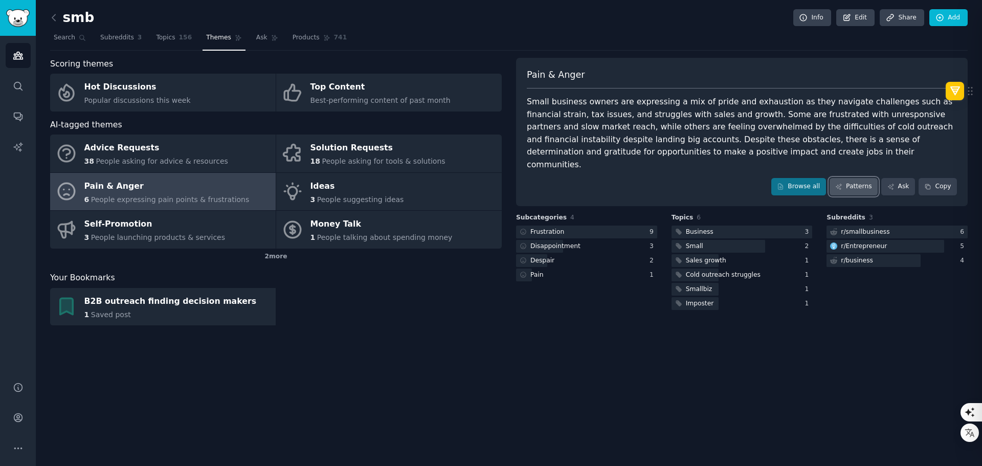
click at [869, 178] on link "Patterns" at bounding box center [854, 186] width 48 height 17
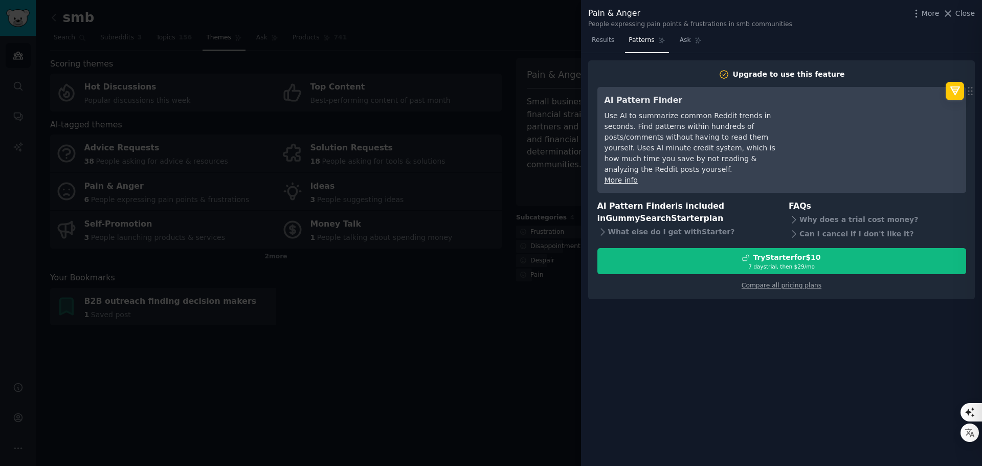
click at [553, 96] on div at bounding box center [491, 233] width 982 height 466
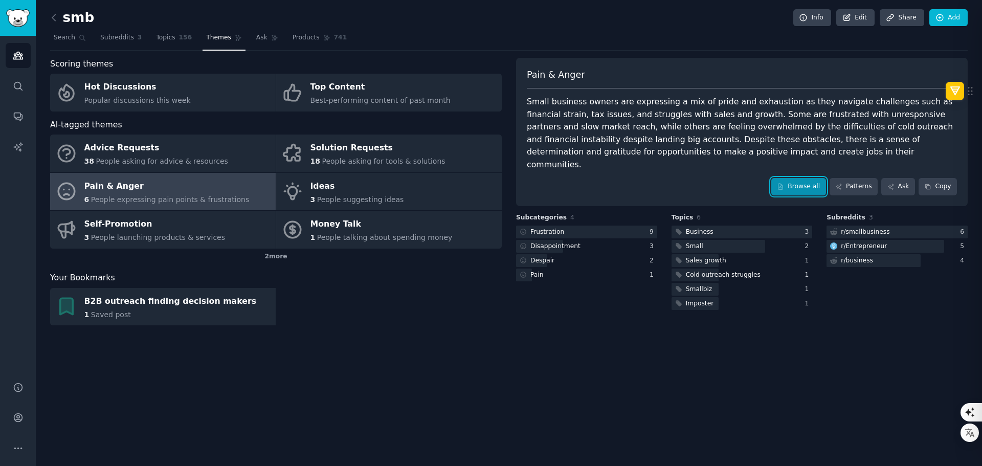
click at [799, 178] on link "Browse all" at bounding box center [798, 186] width 55 height 17
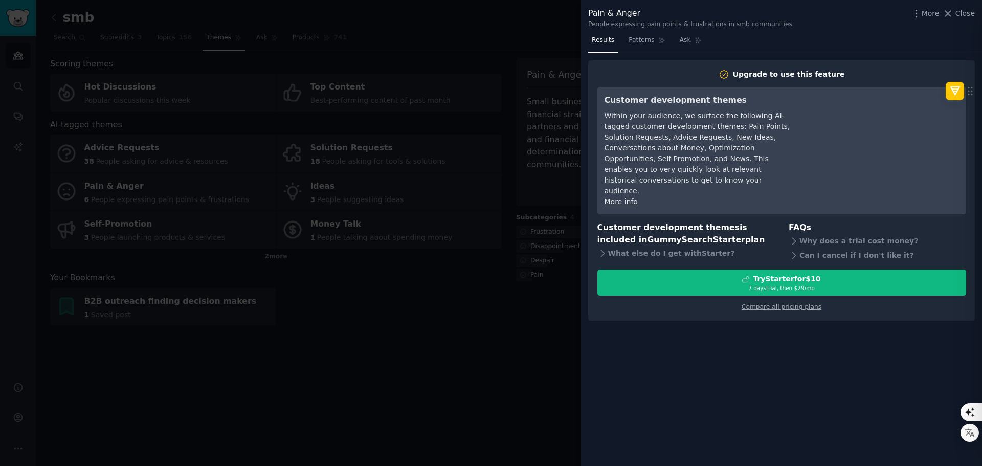
click at [563, 36] on div at bounding box center [491, 233] width 982 height 466
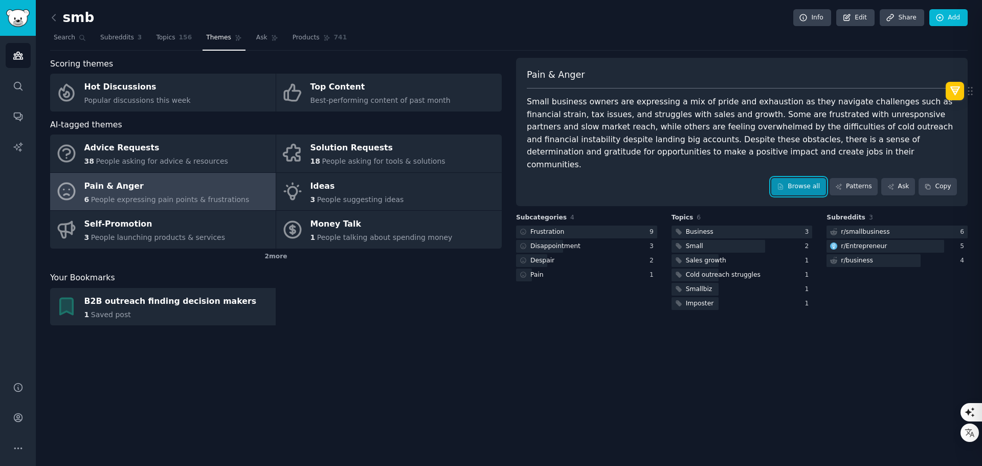
click at [800, 178] on link "Browse all" at bounding box center [798, 186] width 55 height 17
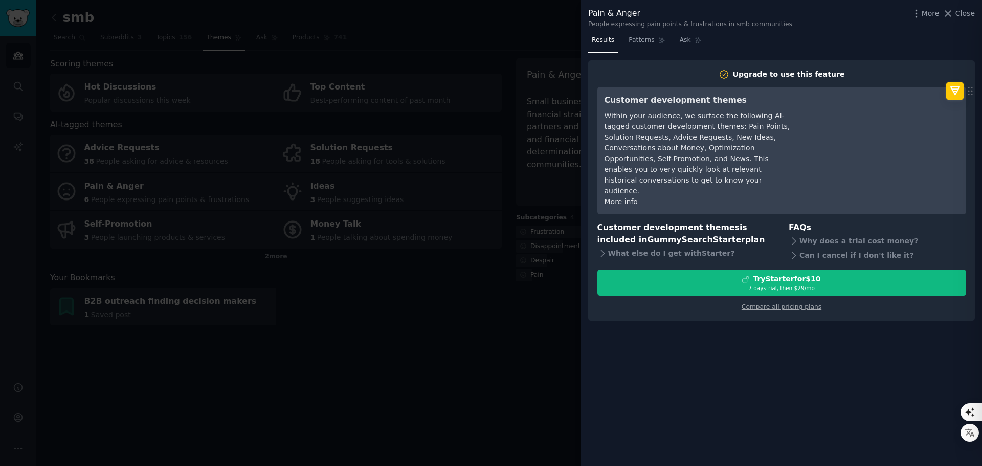
click at [530, 315] on div at bounding box center [491, 233] width 982 height 466
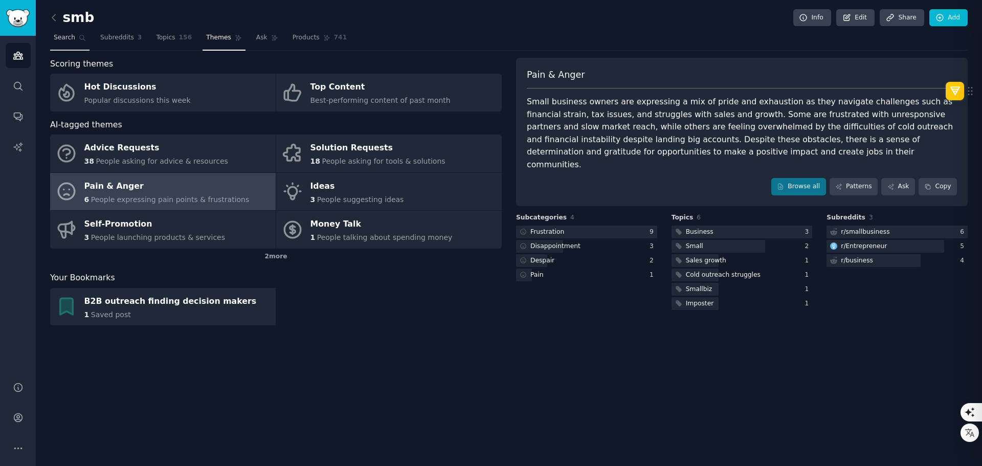
click at [69, 40] on span "Search" at bounding box center [64, 37] width 21 height 9
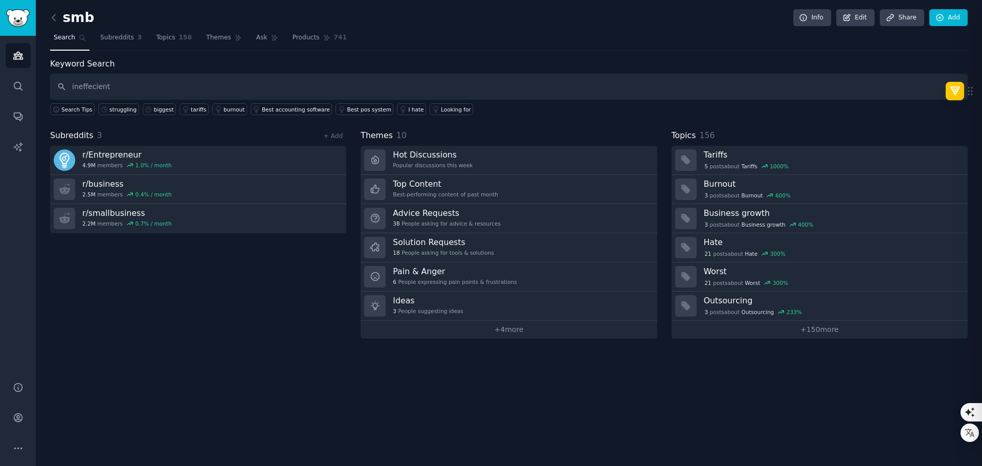
type input "ineffecient"
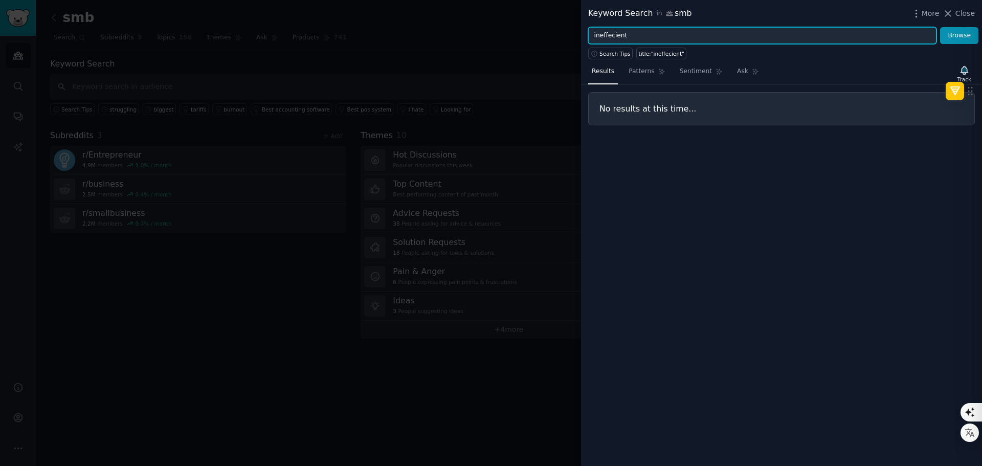
drag, startPoint x: 635, startPoint y: 33, endPoint x: 557, endPoint y: 39, distance: 78.5
click at [557, 39] on div "Keyword Search in smb More Close ineffecient Browse Search Tips title:"ineffeci…" at bounding box center [491, 233] width 982 height 466
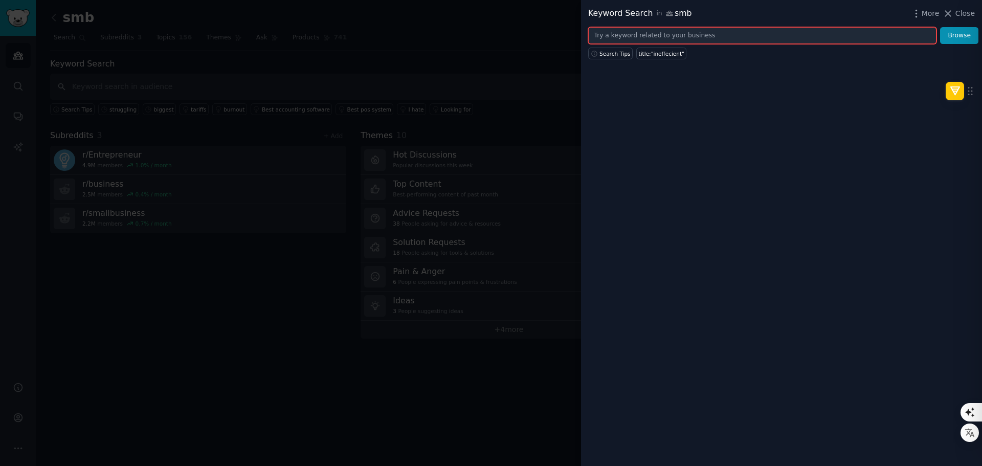
paste input "inefficiencies"
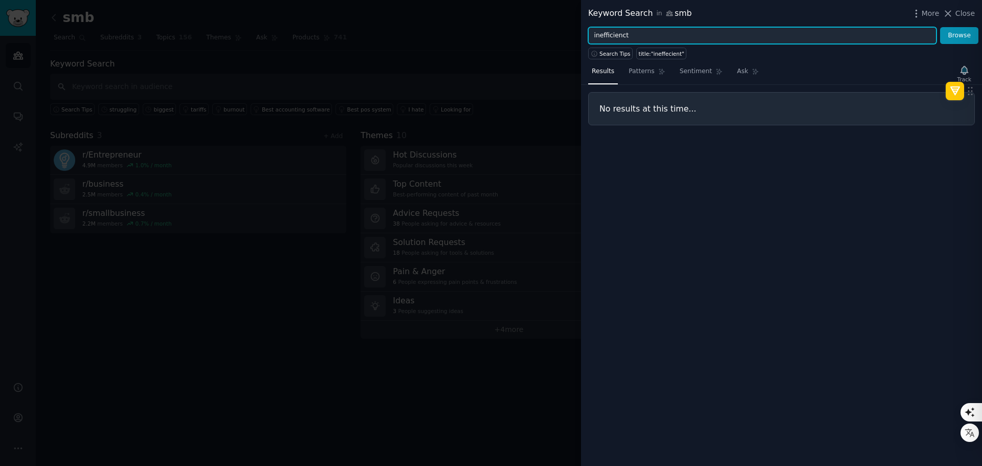
click at [940, 27] on button "Browse" at bounding box center [959, 35] width 38 height 17
type input "inefficienc"
drag, startPoint x: 628, startPoint y: 37, endPoint x: 581, endPoint y: 43, distance: 47.9
click at [581, 43] on div "Keyword Search in smb More Close inefficienc Browse Search Tips title:"ineffici…" at bounding box center [491, 233] width 982 height 466
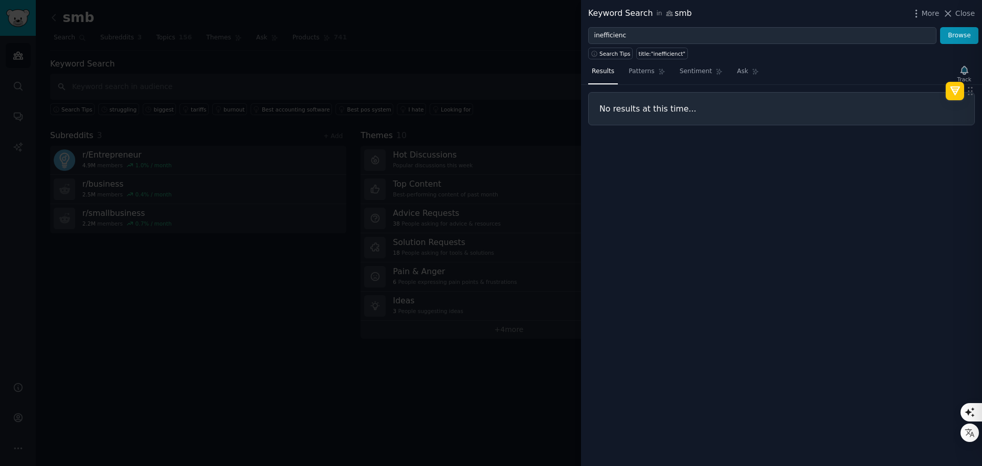
click at [316, 82] on div at bounding box center [491, 233] width 982 height 466
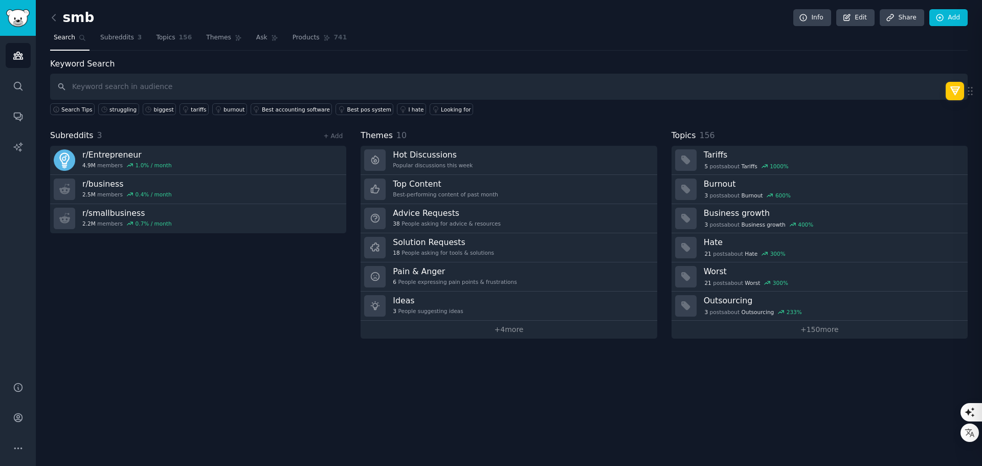
click at [70, 39] on span "Search" at bounding box center [64, 37] width 21 height 9
click at [143, 77] on input "text" at bounding box center [509, 87] width 918 height 26
paste input "inefficient"
type input "inefficient"
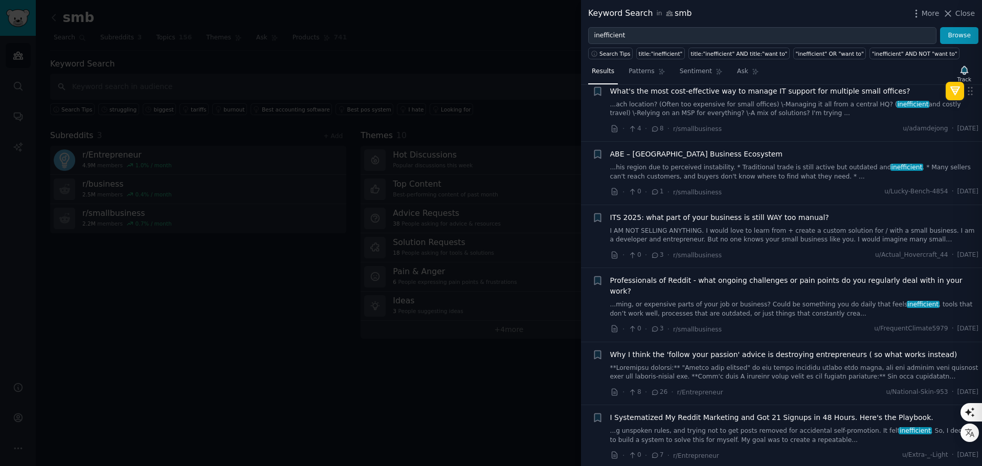
scroll to position [153, 0]
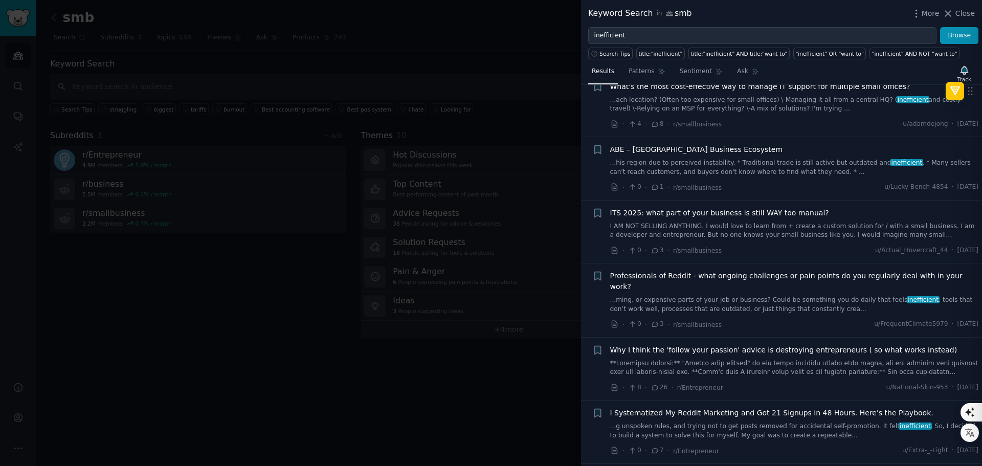
click at [718, 211] on span "ITS 2025: what part of your business is still WAY too manual?" at bounding box center [719, 213] width 219 height 11
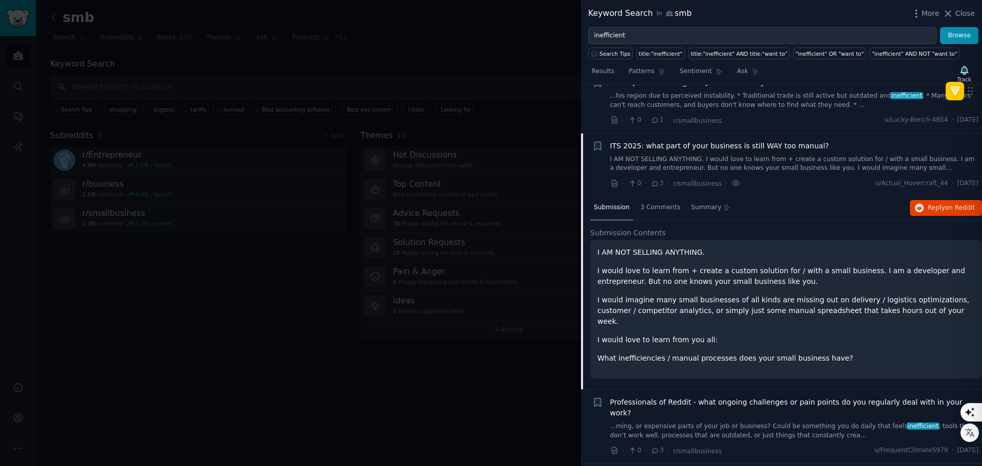
scroll to position [218, 0]
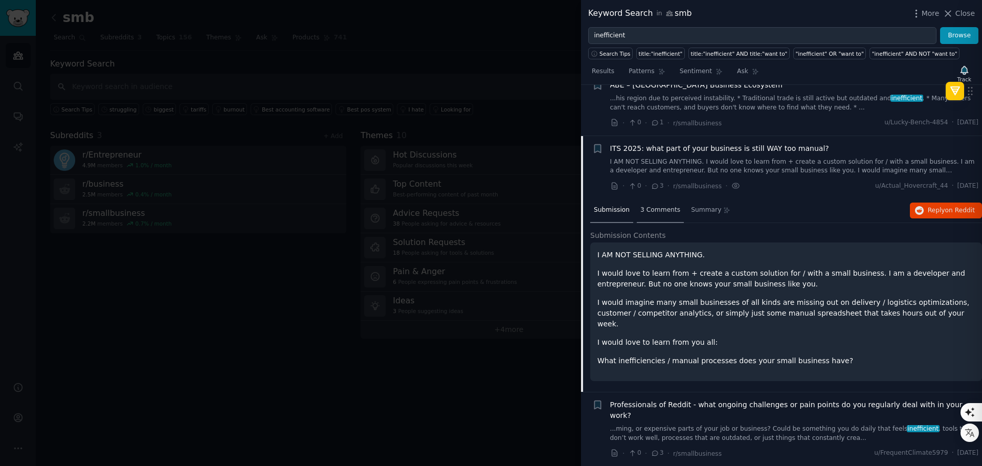
click at [647, 216] on div "3 Comments" at bounding box center [660, 210] width 47 height 25
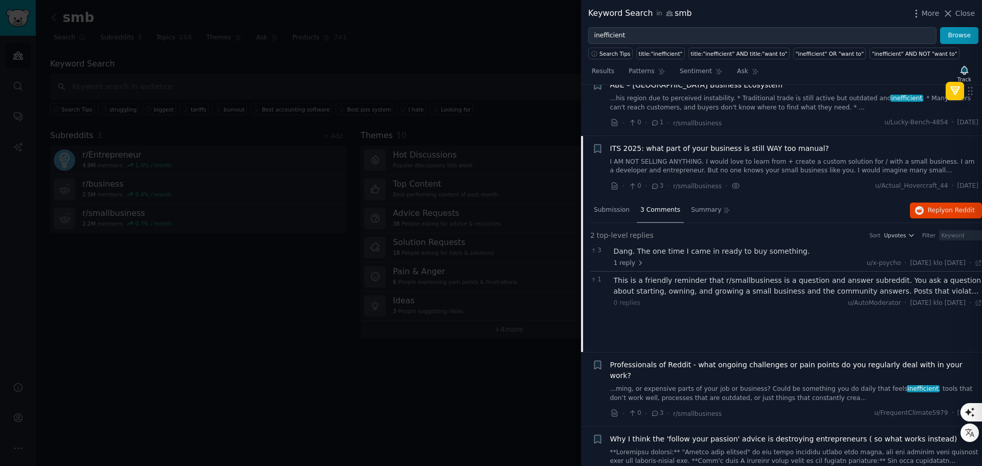
scroll to position [320, 0]
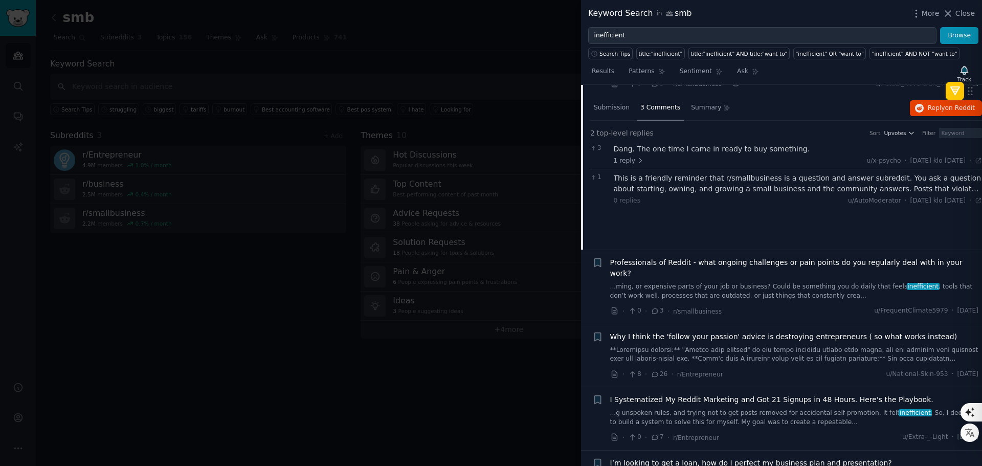
click at [752, 266] on span "Professionals of Reddit - what ongoing challenges or pain points do you regular…" at bounding box center [794, 267] width 369 height 21
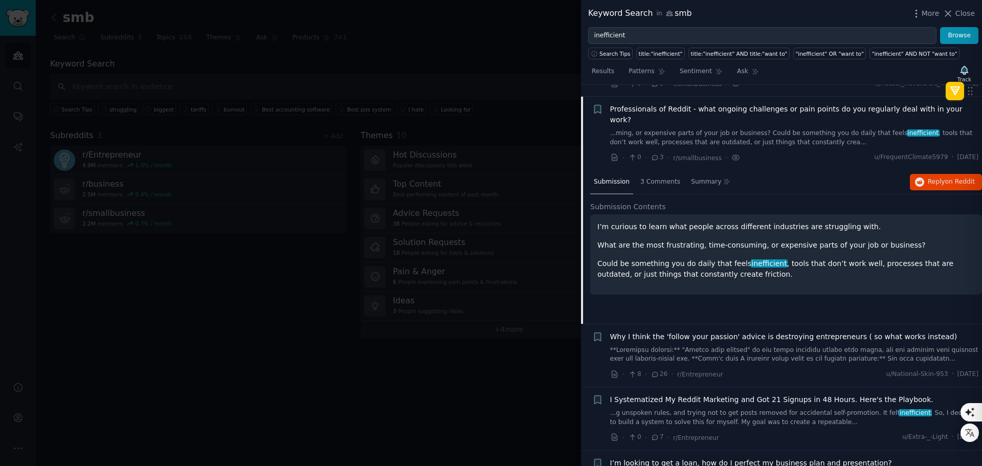
scroll to position [332, 0]
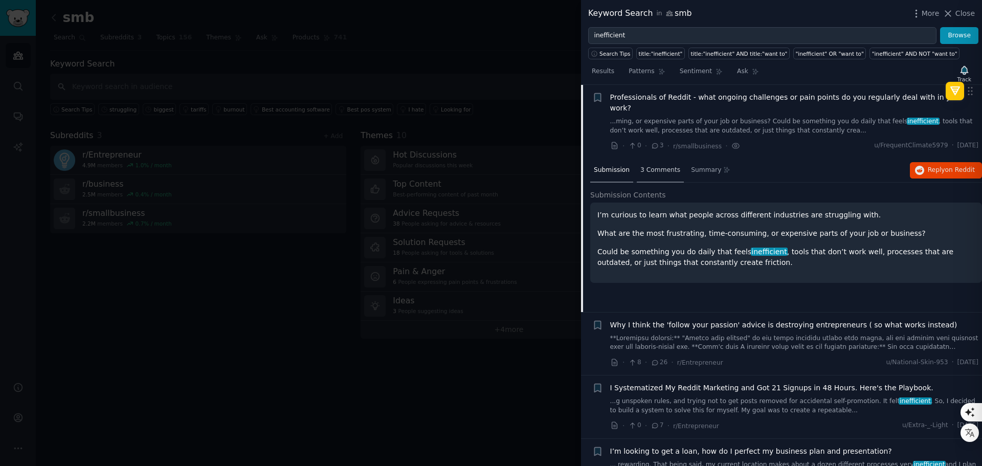
click at [659, 164] on div "3 Comments" at bounding box center [660, 171] width 47 height 25
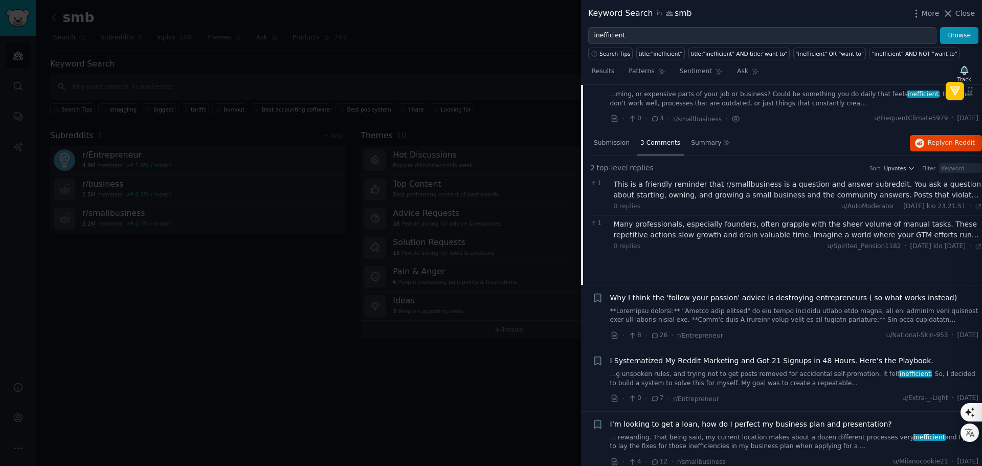
scroll to position [383, 0]
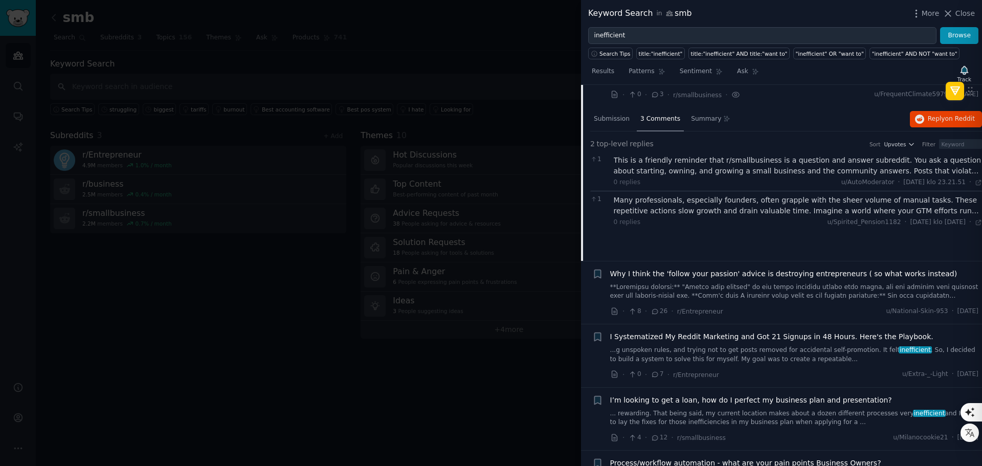
click at [731, 269] on span "Why I think the 'follow your passion' advice is destroying entrepreneurs ( so w…" at bounding box center [783, 274] width 347 height 11
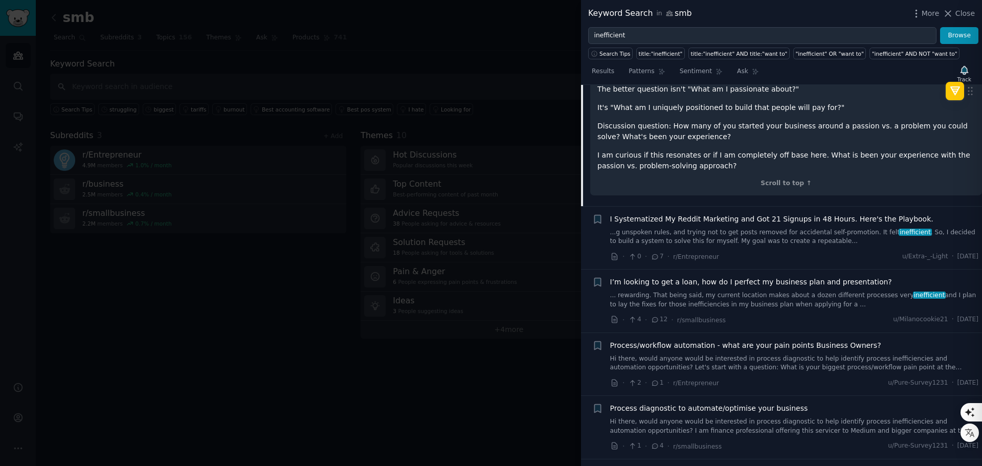
scroll to position [702, 0]
click at [729, 340] on span "Process/workflow automation - what are your pain points Business Owners?" at bounding box center [745, 345] width 271 height 11
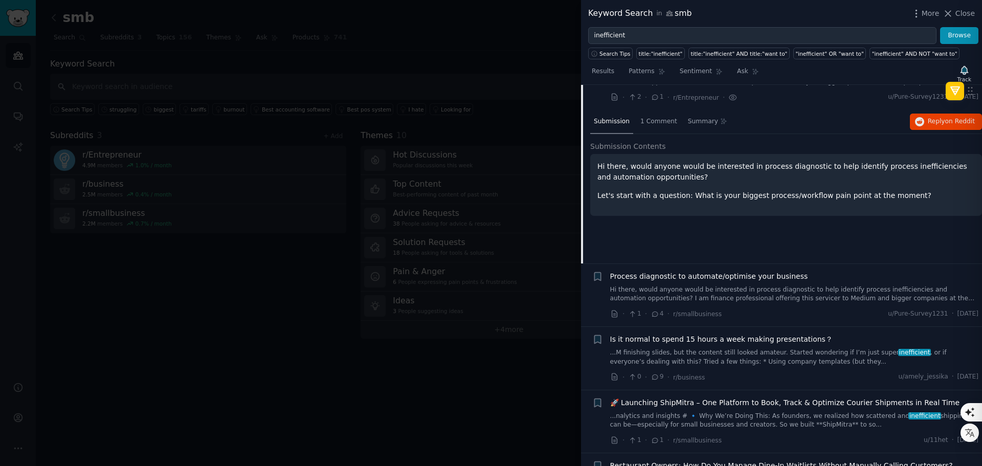
scroll to position [585, 0]
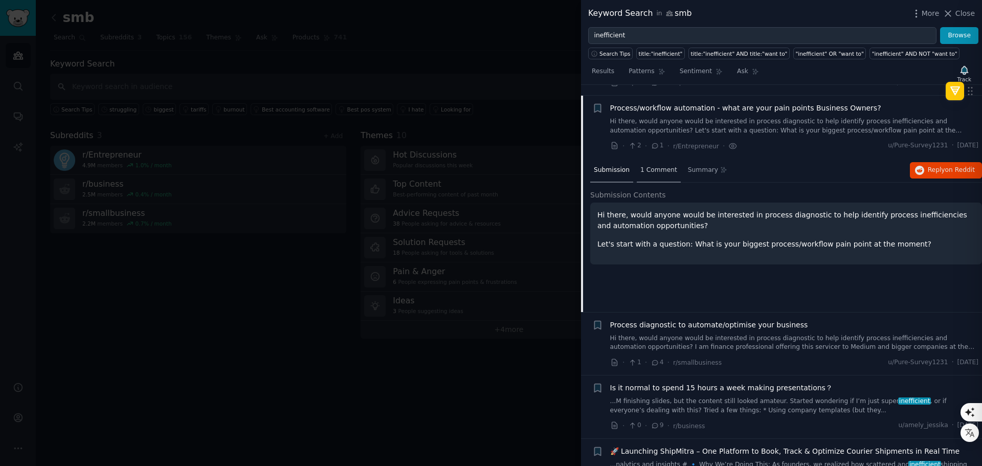
click at [651, 166] on div "1 Comment" at bounding box center [659, 171] width 44 height 25
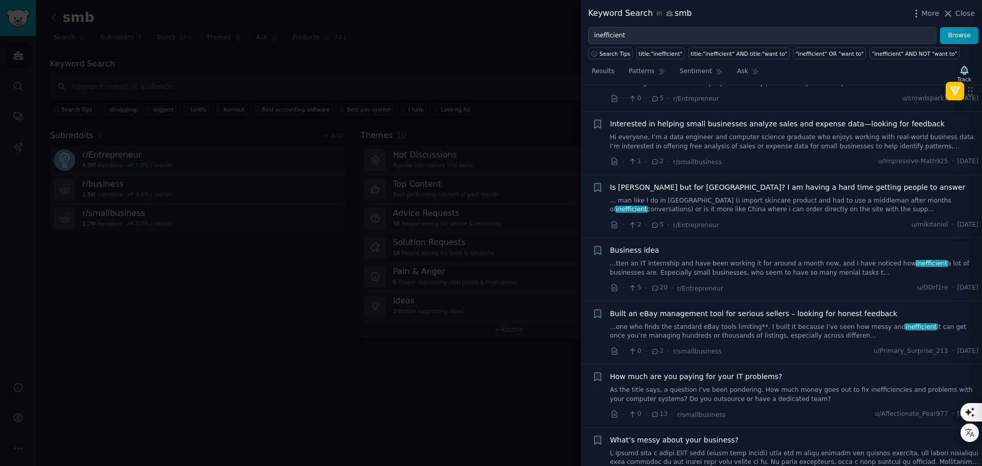
scroll to position [1505, 0]
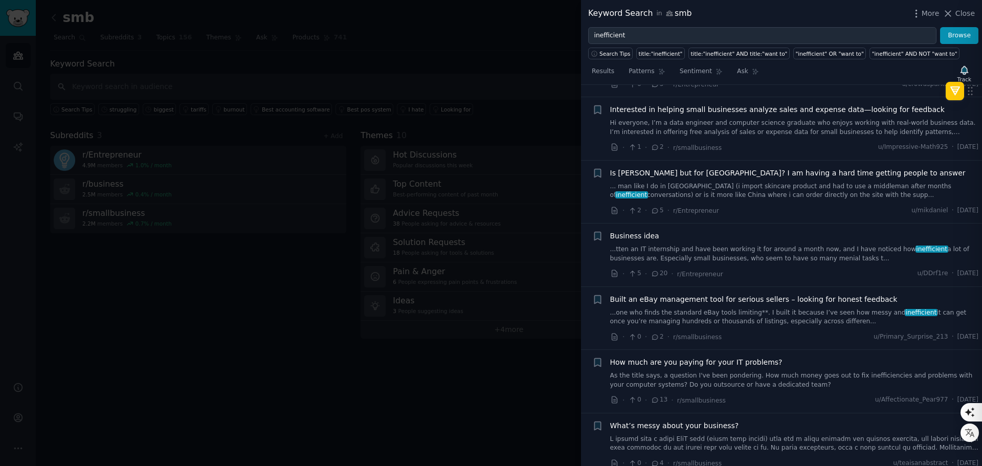
click at [723, 245] on link "...tten an IT internship and have been working it for around a month now, and I…" at bounding box center [794, 254] width 369 height 18
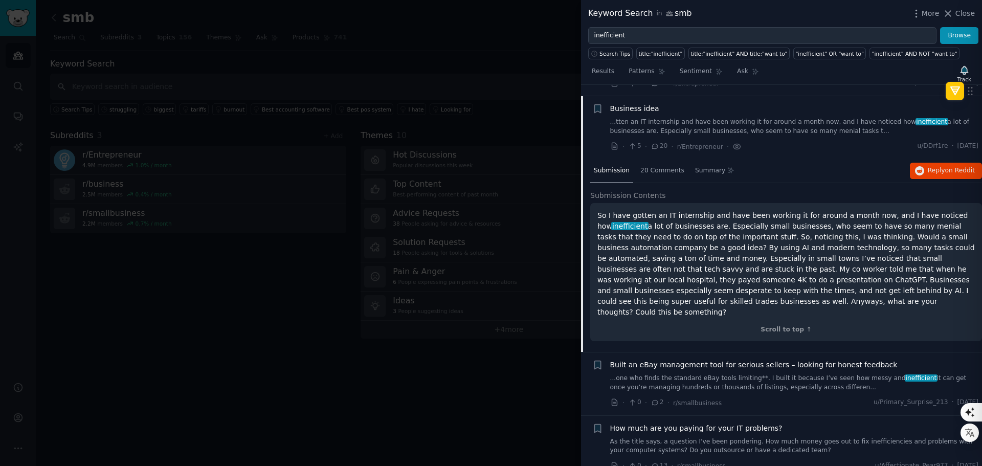
scroll to position [1480, 0]
click at [663, 159] on div "20 Comments" at bounding box center [662, 171] width 51 height 25
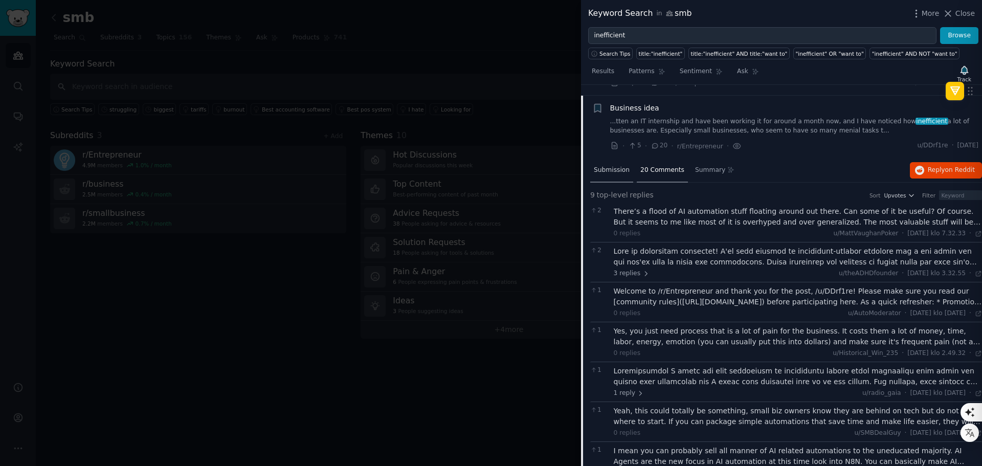
click at [598, 166] on span "Submission" at bounding box center [612, 170] width 36 height 9
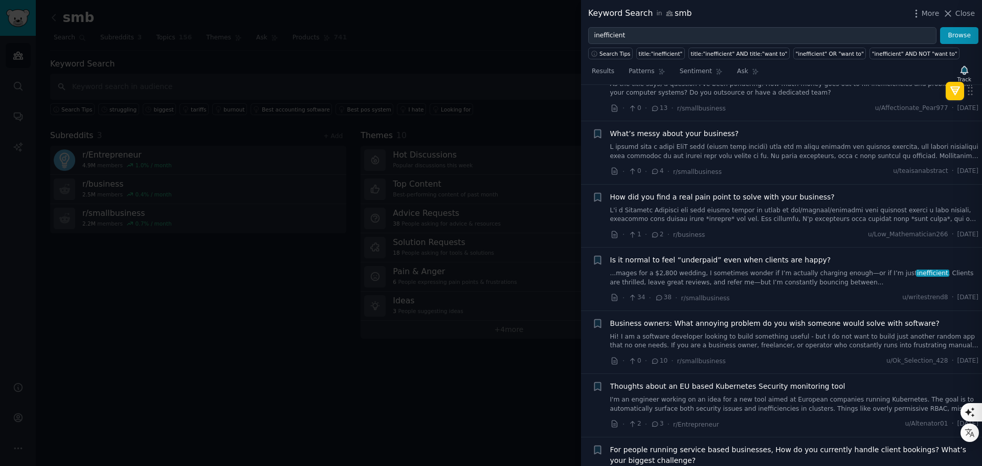
scroll to position [1838, 0]
click at [749, 191] on span "How did you find a real pain point to solve with your business?" at bounding box center [722, 196] width 225 height 11
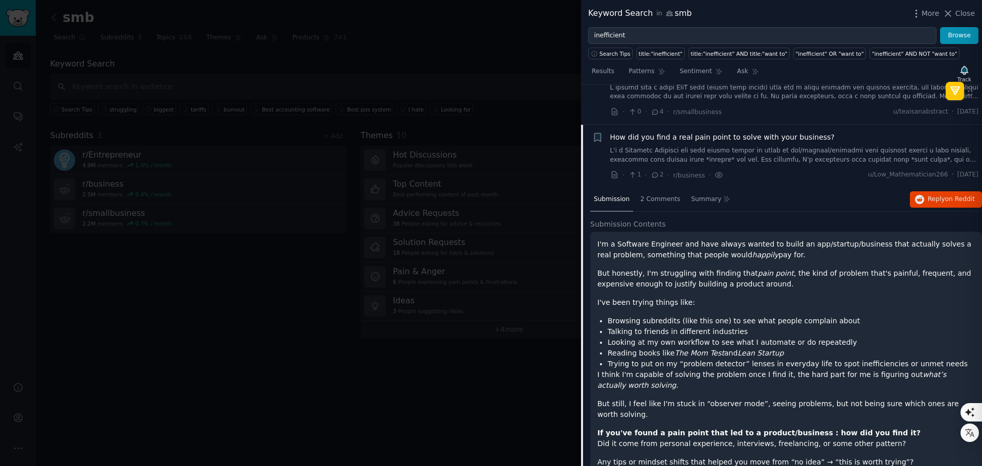
scroll to position [1732, 0]
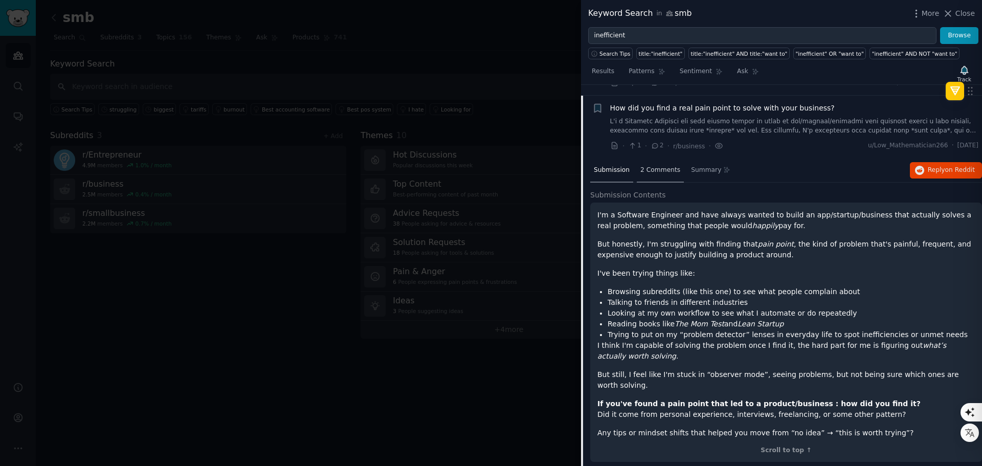
click at [643, 166] on span "2 Comments" at bounding box center [660, 170] width 40 height 9
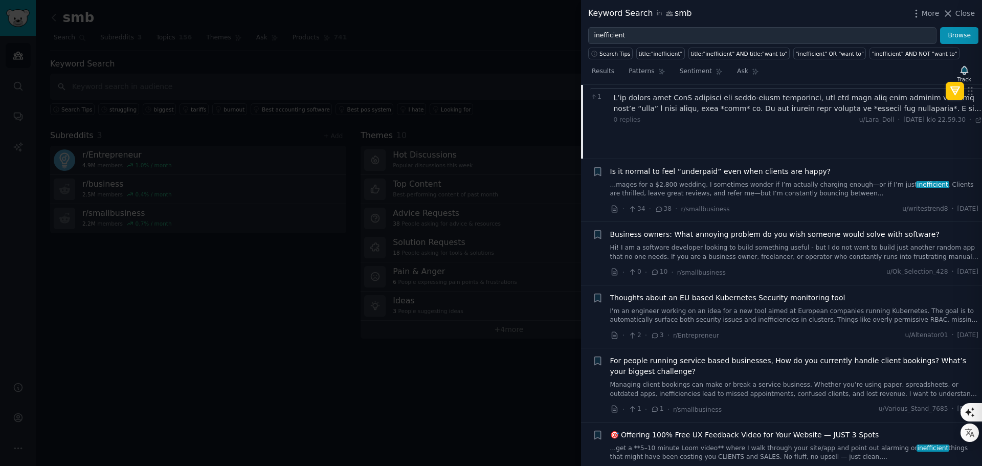
click at [698, 243] on link "Hi! I am a software developer looking to build something useful - but I do not …" at bounding box center [794, 252] width 369 height 18
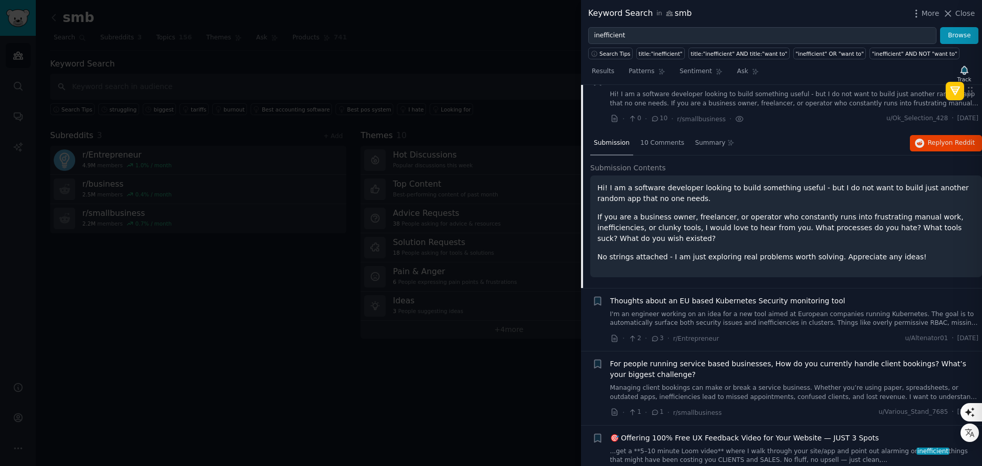
scroll to position [1859, 0]
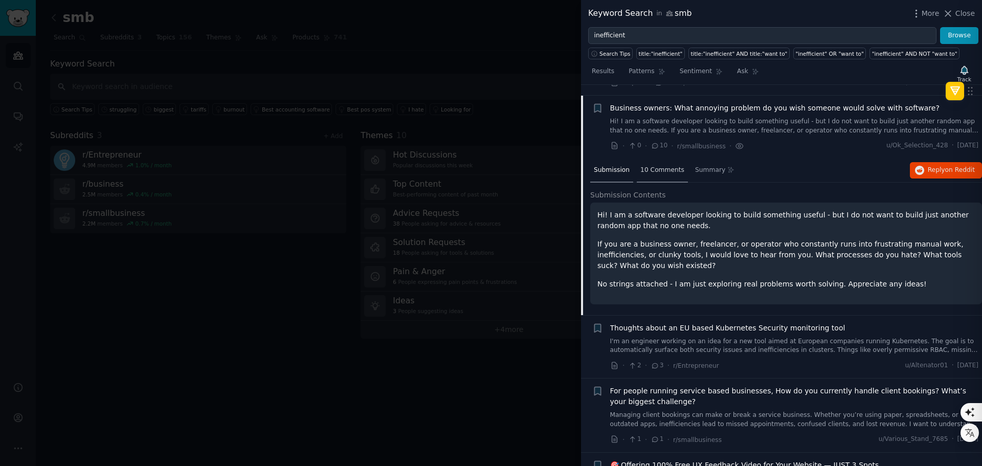
click at [661, 166] on span "10 Comments" at bounding box center [662, 170] width 44 height 9
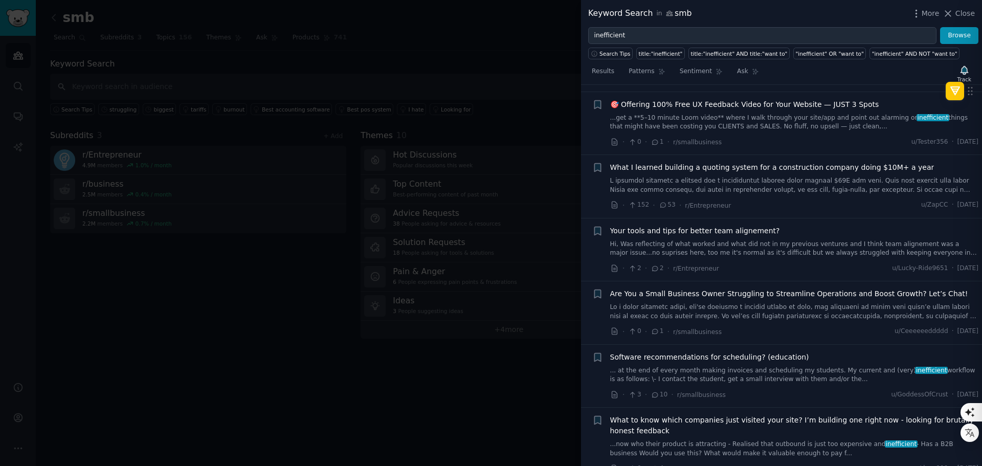
scroll to position [2370, 0]
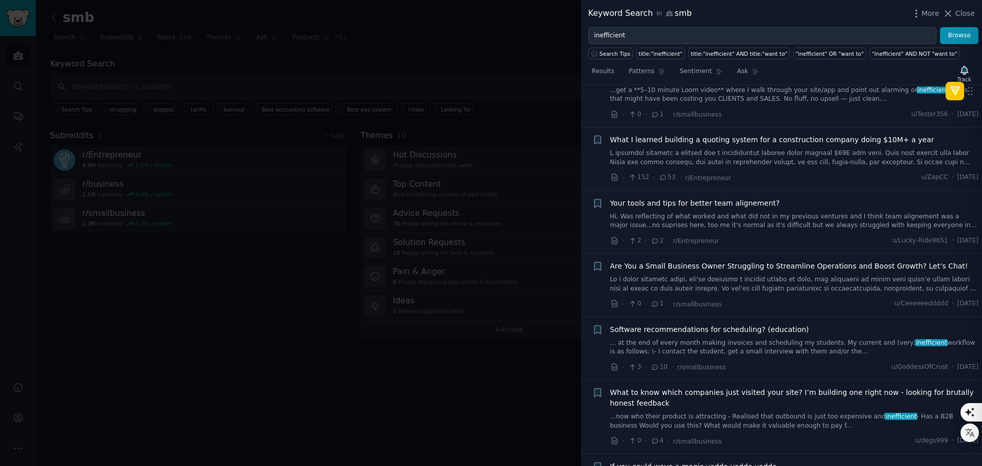
click at [296, 303] on div at bounding box center [491, 233] width 982 height 466
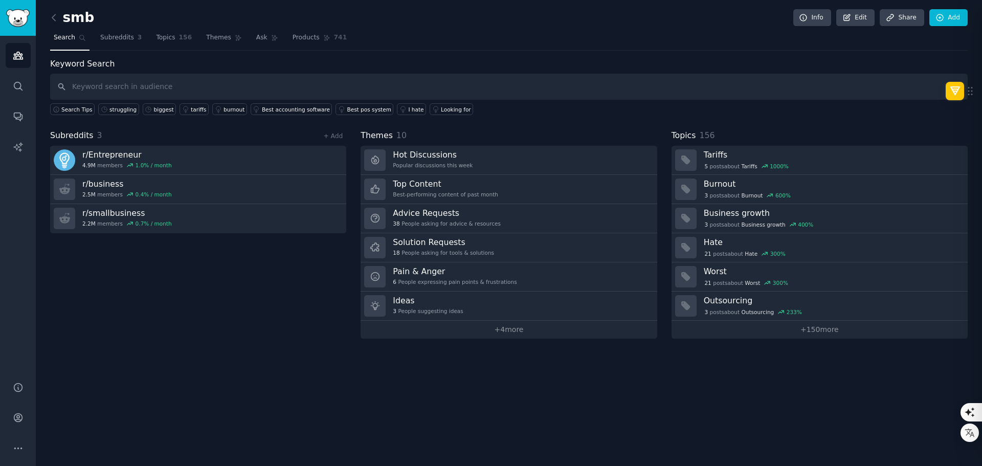
click at [181, 295] on div "Subreddits 3 + Add r/ Entrepreneur 4.9M members 1.0 % / month r/ business 2.5M …" at bounding box center [198, 233] width 296 height 209
